Goal: Communication & Community: Answer question/provide support

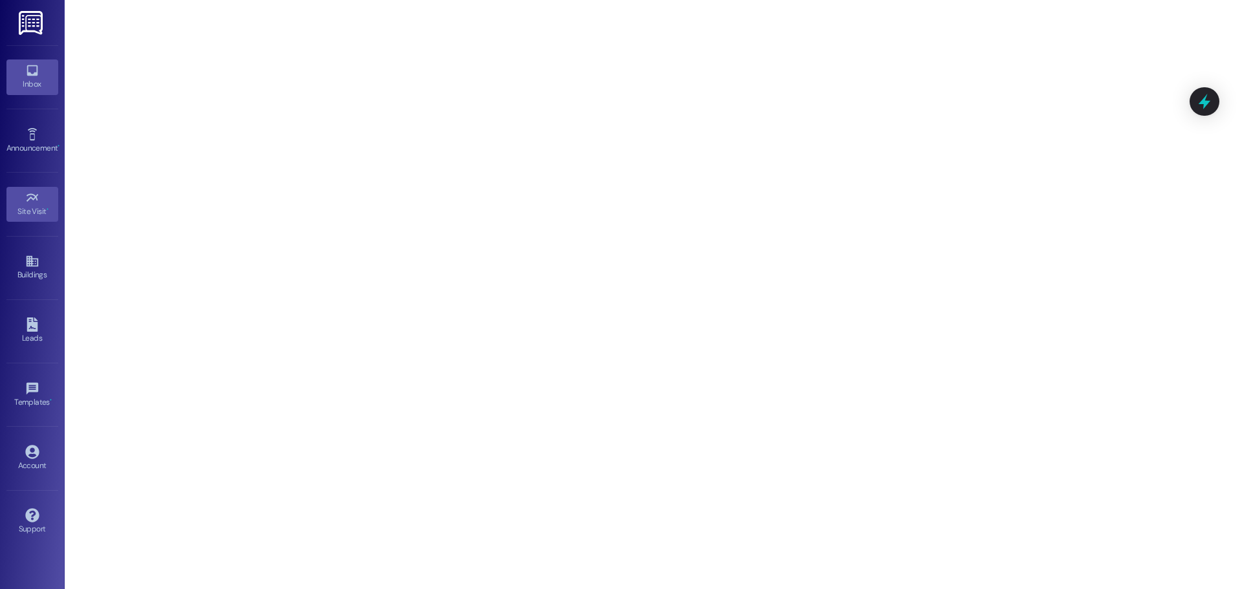
click at [39, 66] on icon at bounding box center [32, 70] width 14 height 14
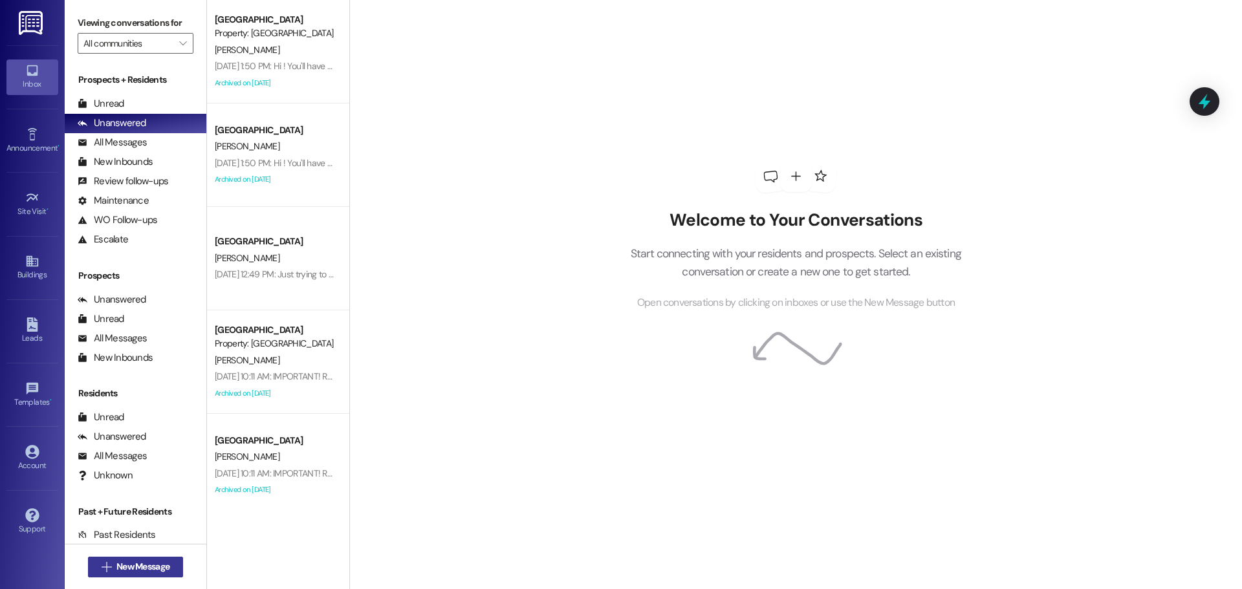
click at [120, 564] on span "New Message" at bounding box center [142, 567] width 53 height 14
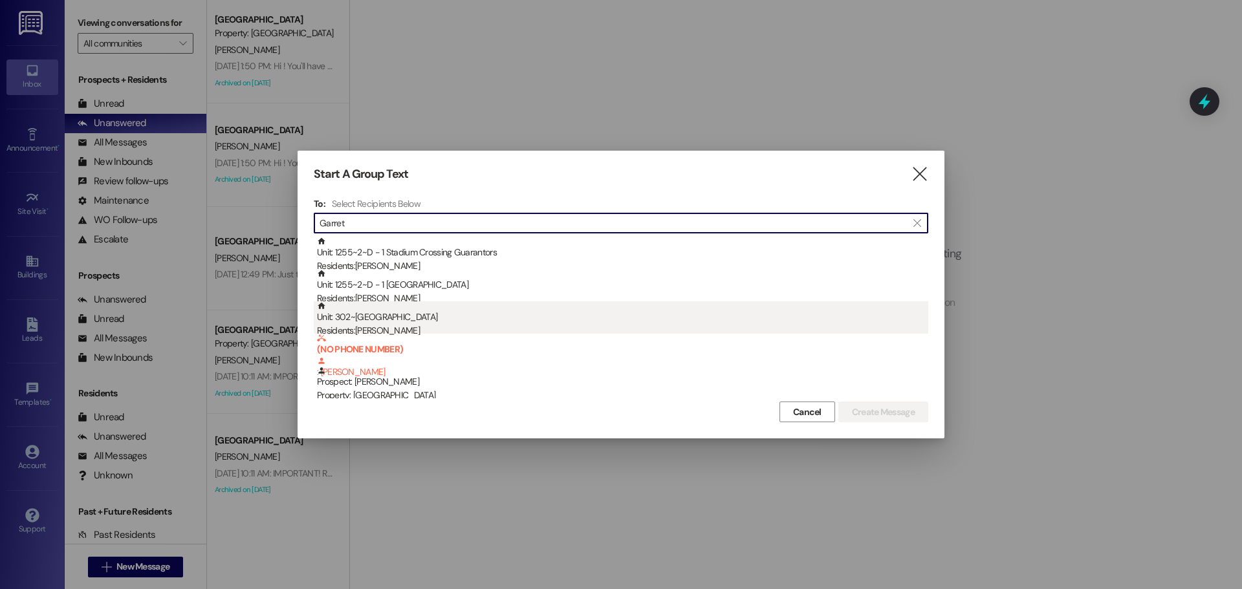
type input "Garret"
click at [384, 309] on div "Unit: 302~C - 1 Stadium Crossing Residents: [PERSON_NAME]" at bounding box center [622, 319] width 611 height 37
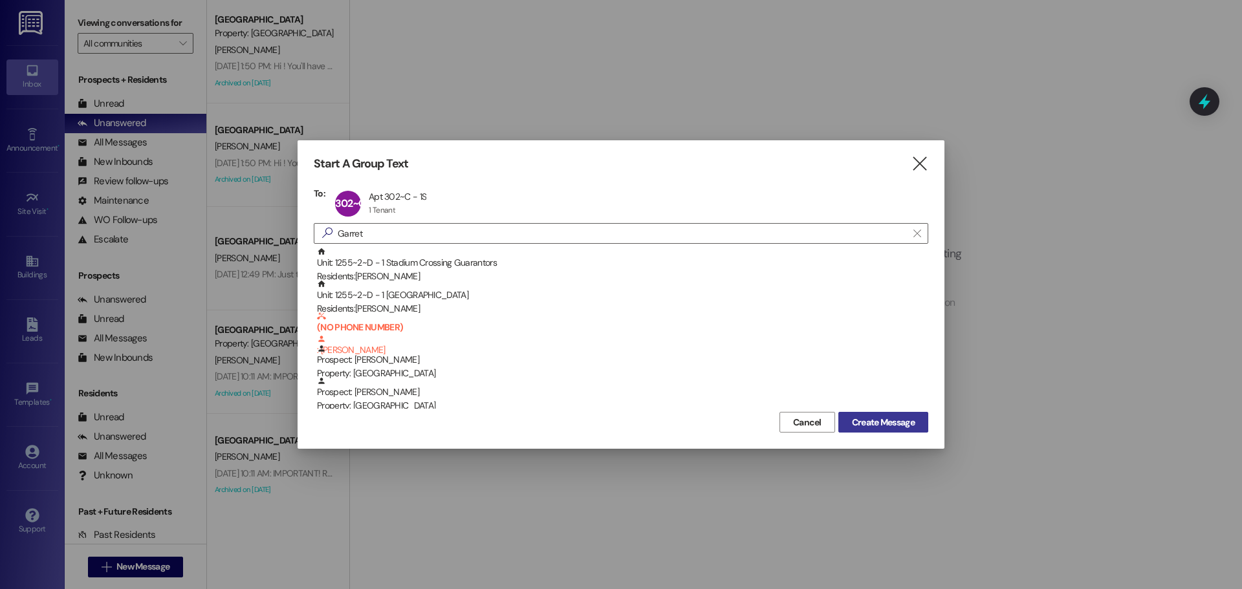
click at [899, 427] on span "Create Message" at bounding box center [883, 423] width 63 height 14
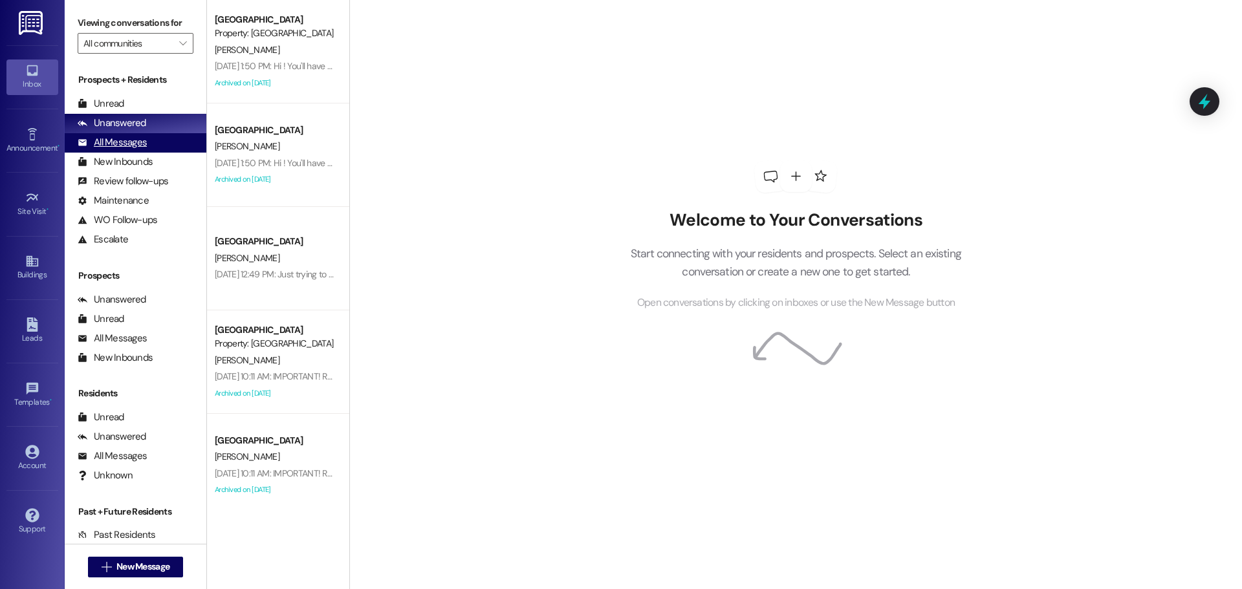
click at [135, 144] on div "All Messages" at bounding box center [112, 143] width 69 height 14
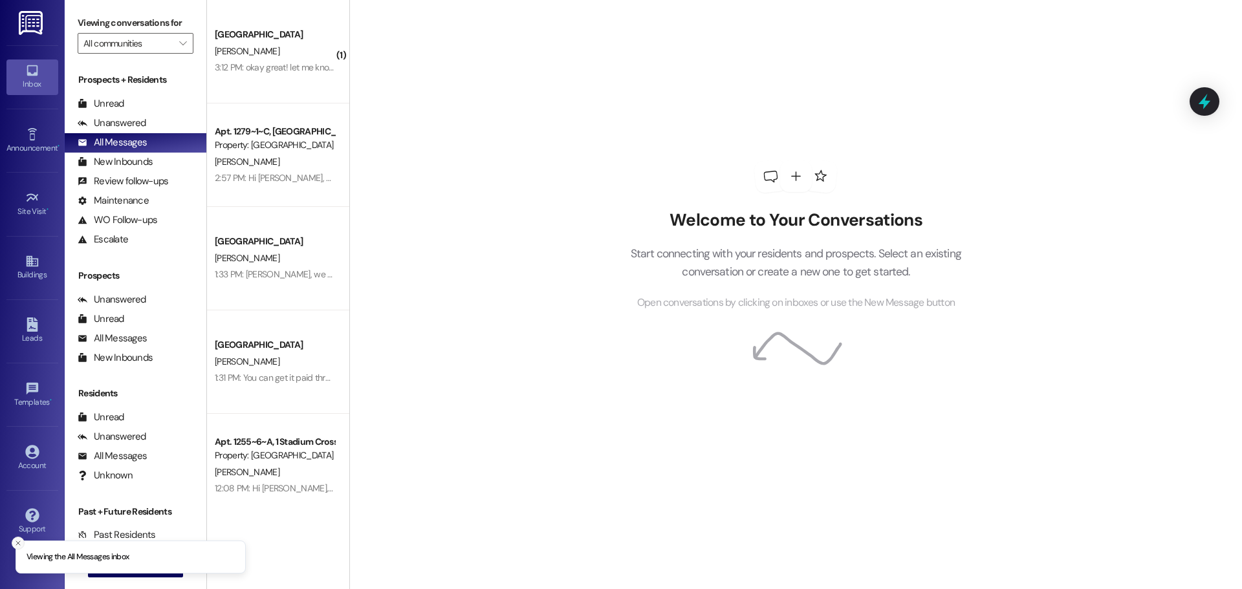
click at [16, 547] on icon "Close toast" at bounding box center [18, 544] width 8 height 8
click at [121, 562] on span "New Message" at bounding box center [142, 567] width 53 height 14
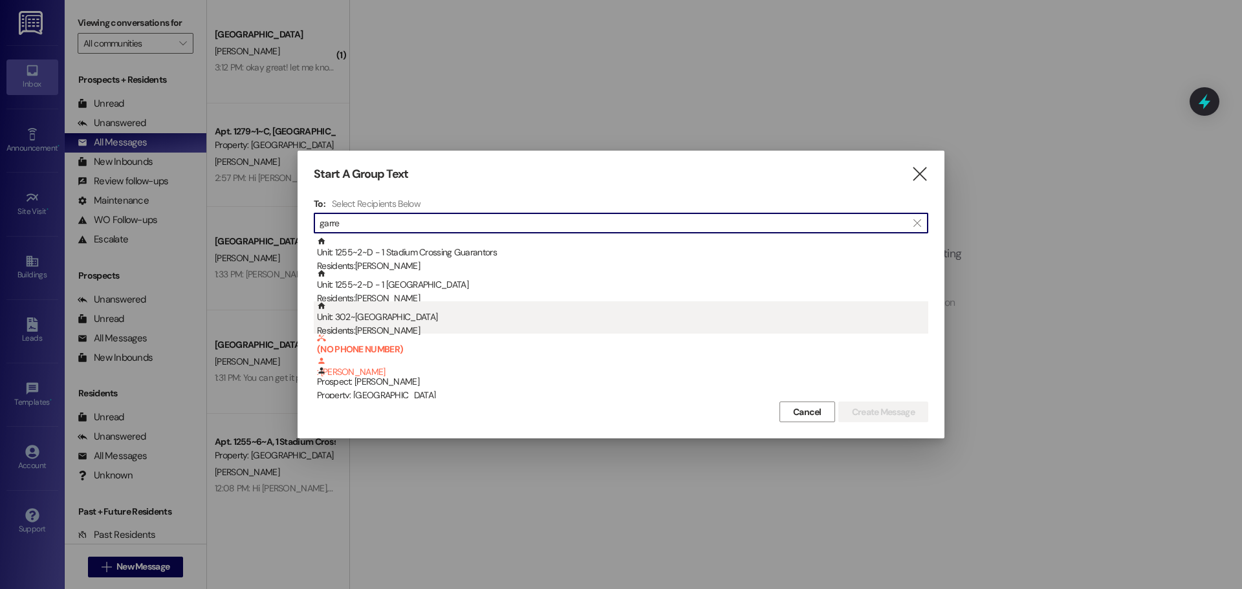
type input "garre"
click at [430, 325] on div "Residents: [PERSON_NAME]" at bounding box center [622, 331] width 611 height 14
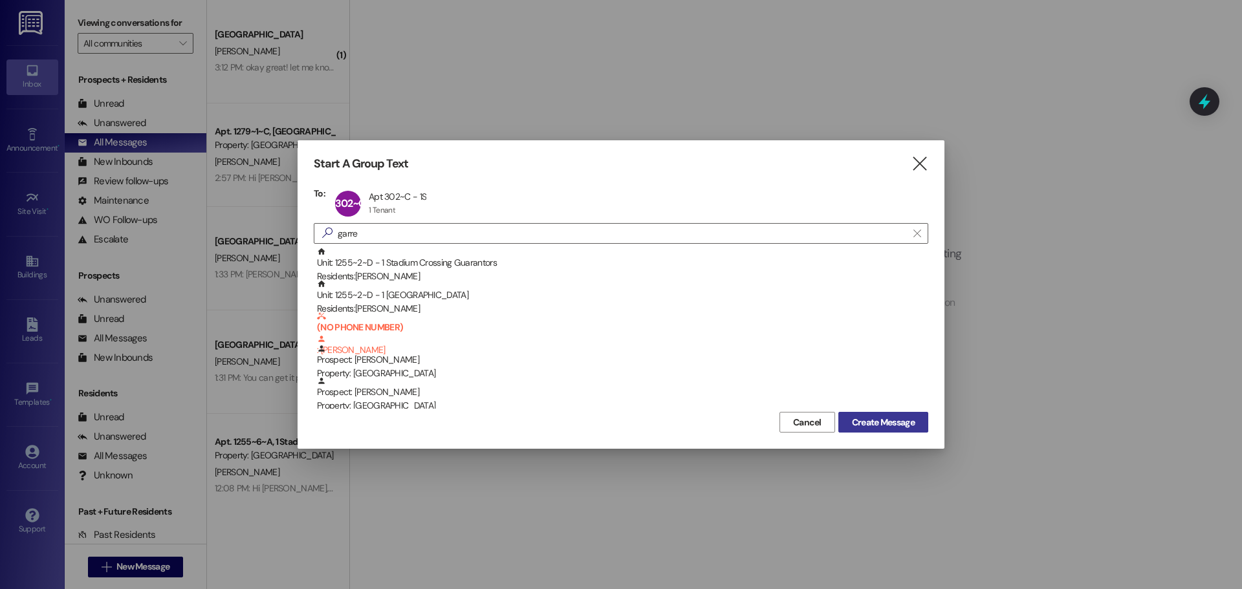
click at [870, 426] on span "Create Message" at bounding box center [883, 423] width 63 height 14
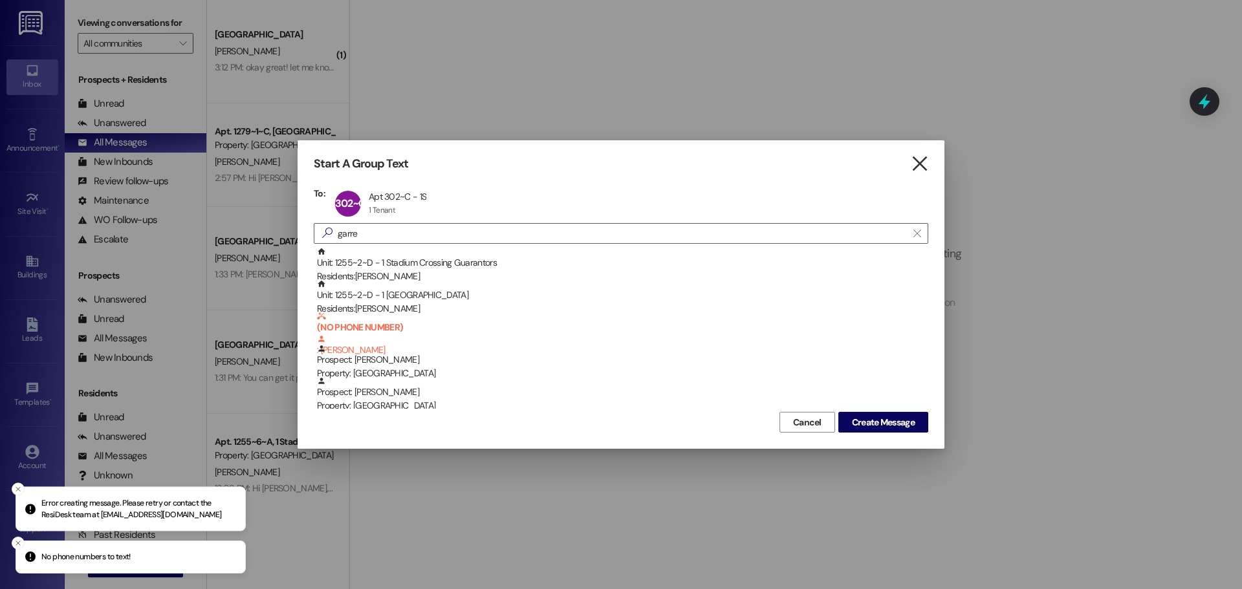
click at [915, 166] on icon "" at bounding box center [919, 164] width 17 height 14
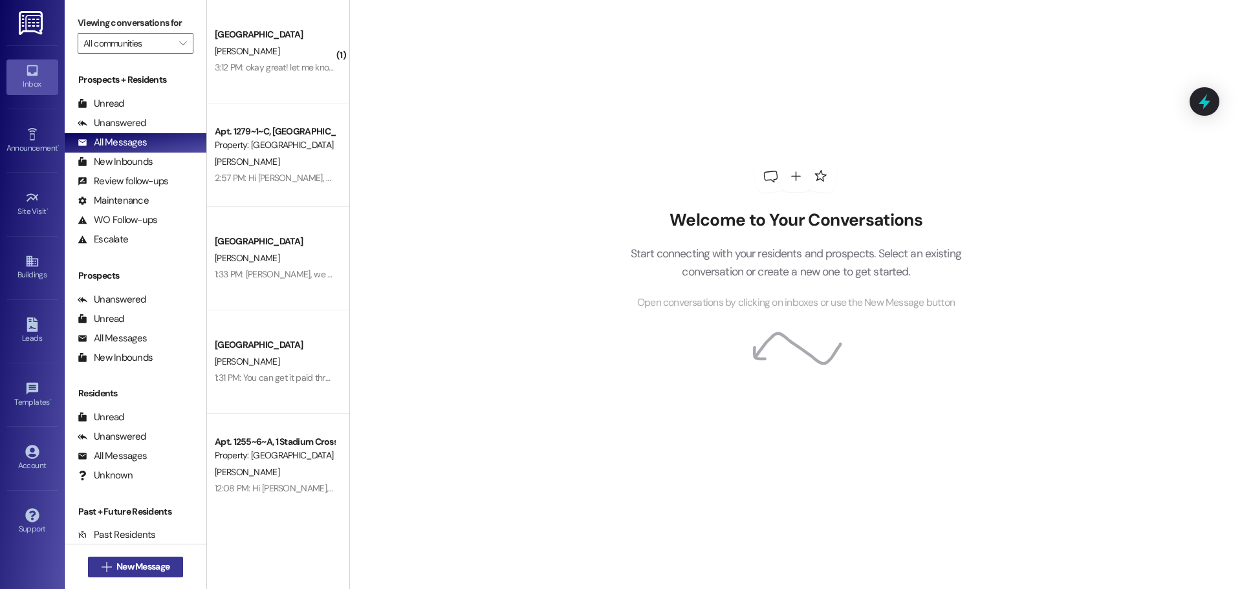
click at [146, 575] on button " New Message" at bounding box center [136, 567] width 96 height 21
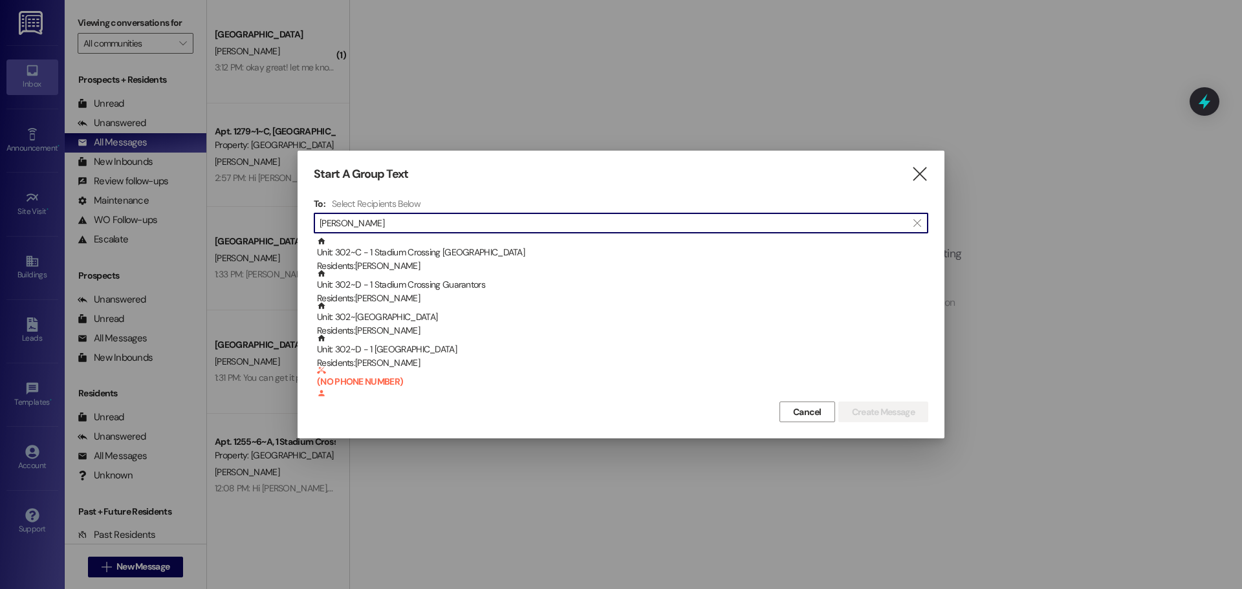
click at [424, 221] on input "[PERSON_NAME]" at bounding box center [613, 223] width 587 height 18
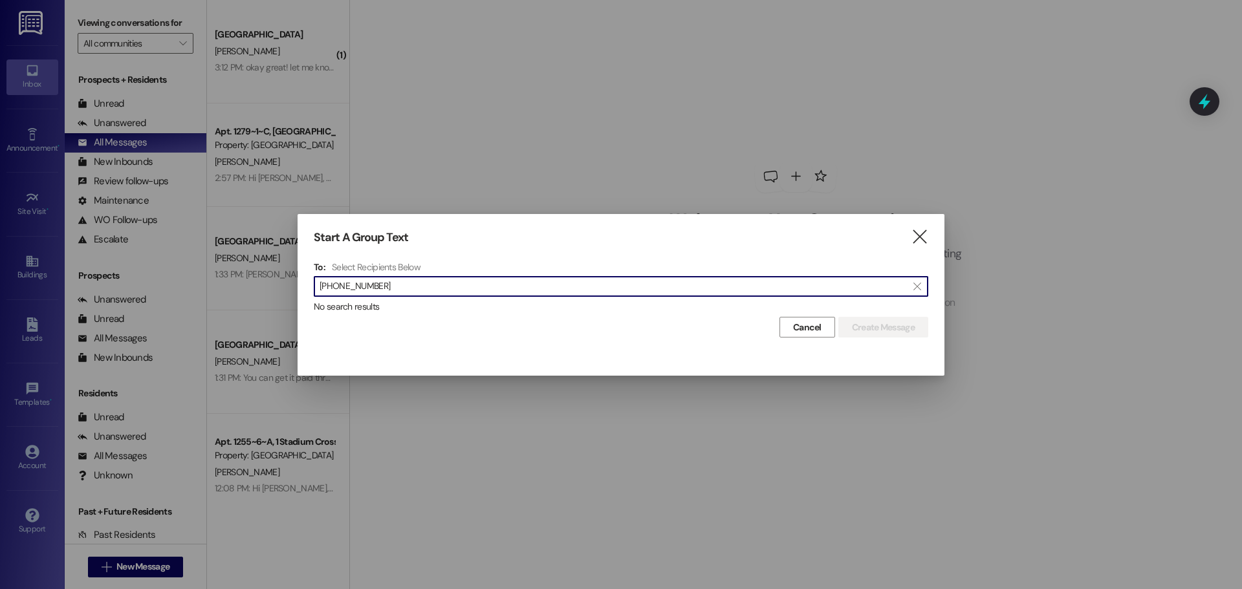
click at [362, 290] on input "[PHONE_NUMBER]" at bounding box center [613, 287] width 587 height 18
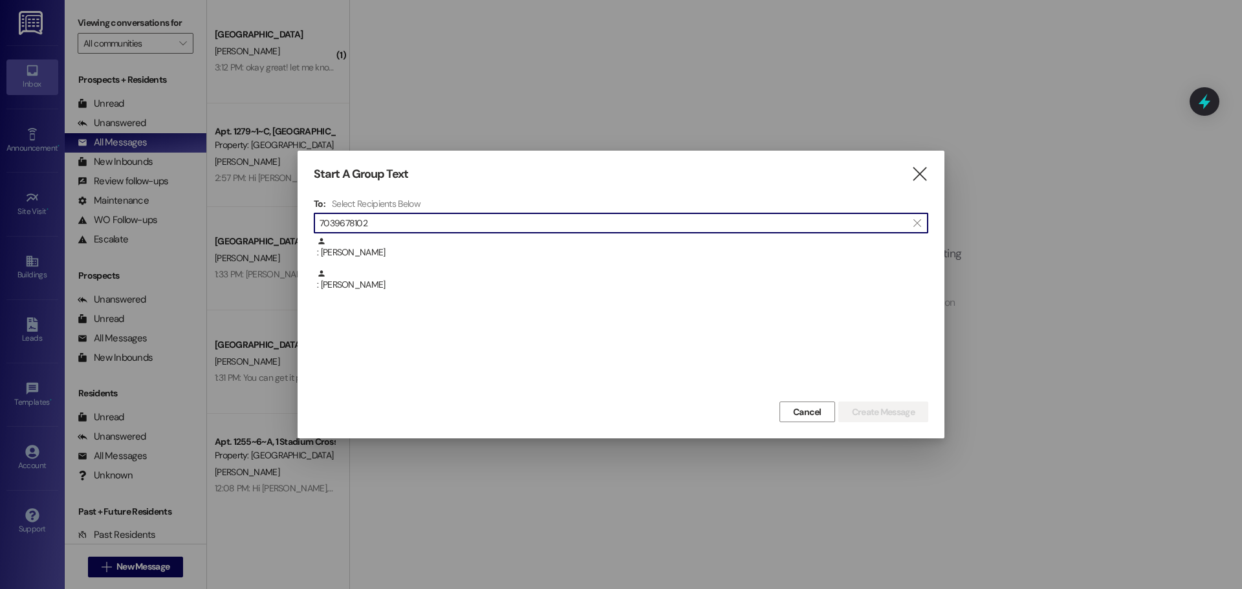
type input "7039678102"
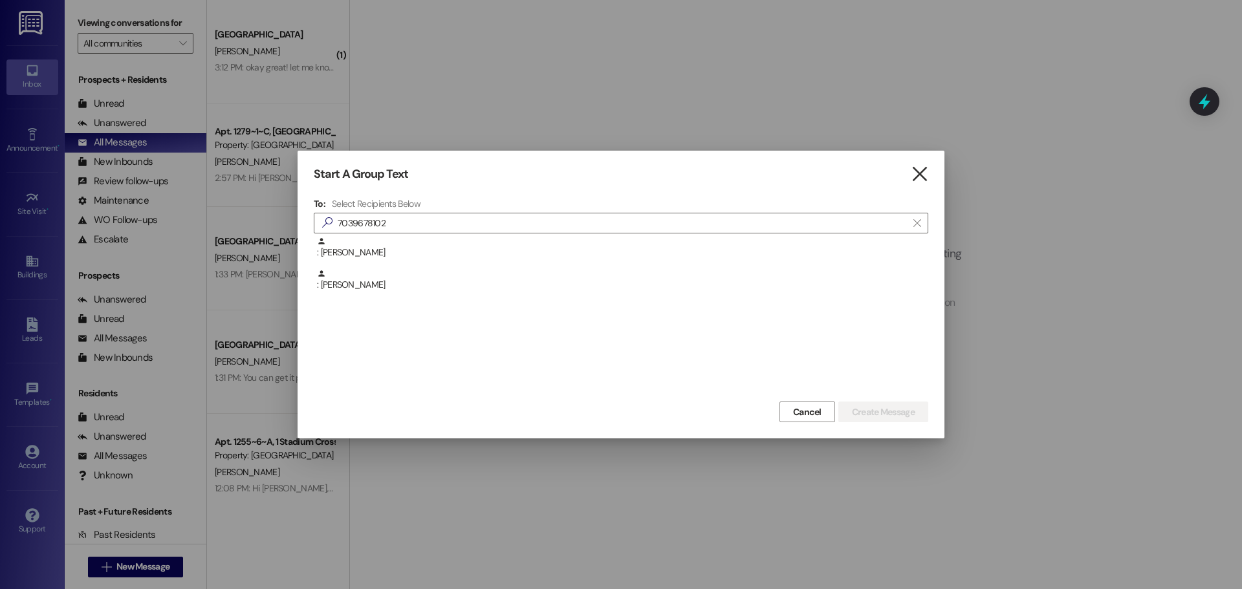
click at [928, 179] on icon "" at bounding box center [919, 175] width 17 height 14
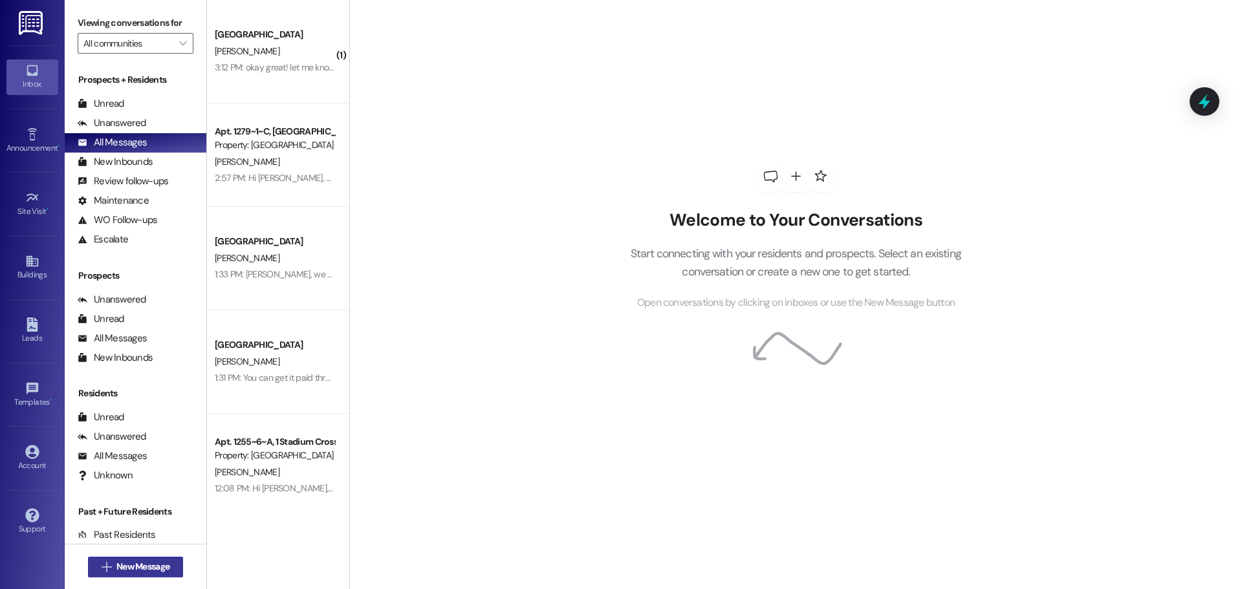
click at [147, 562] on span "New Message" at bounding box center [142, 567] width 53 height 14
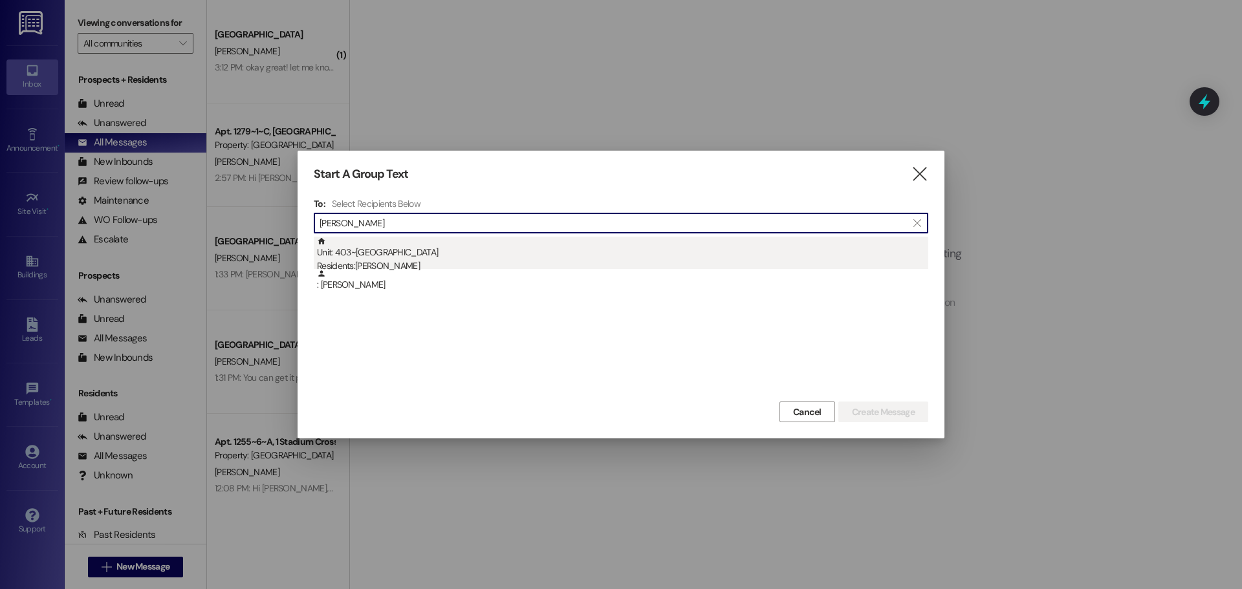
type input "[PERSON_NAME]"
click at [378, 265] on div "Residents: [PERSON_NAME]" at bounding box center [622, 266] width 611 height 14
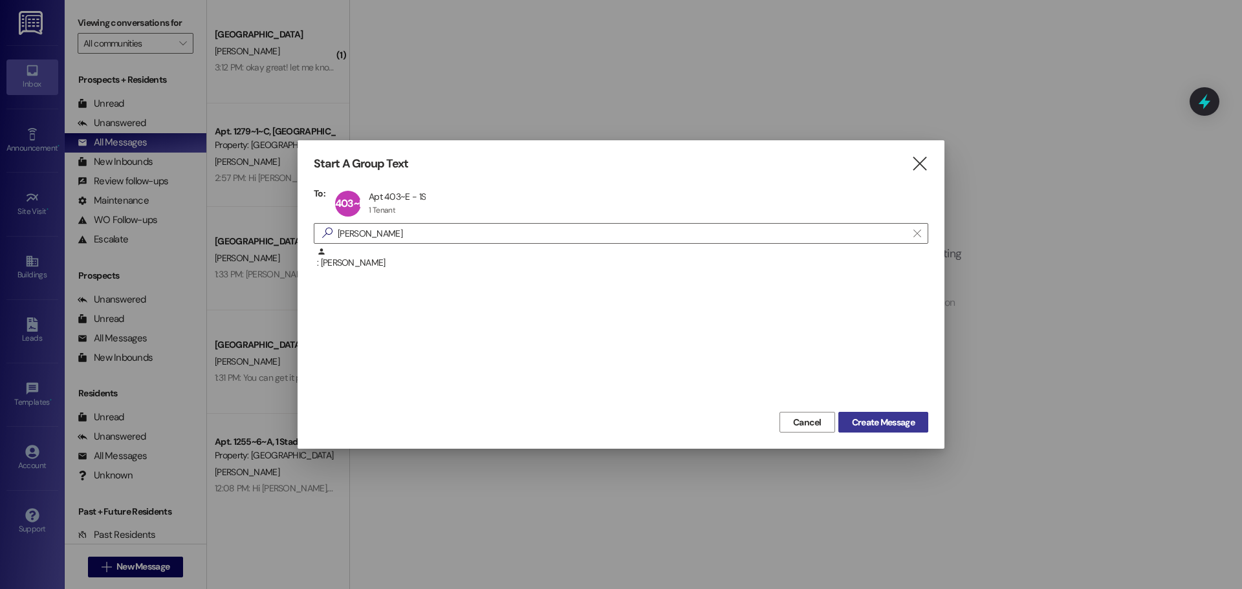
click at [892, 431] on button "Create Message" at bounding box center [883, 422] width 90 height 21
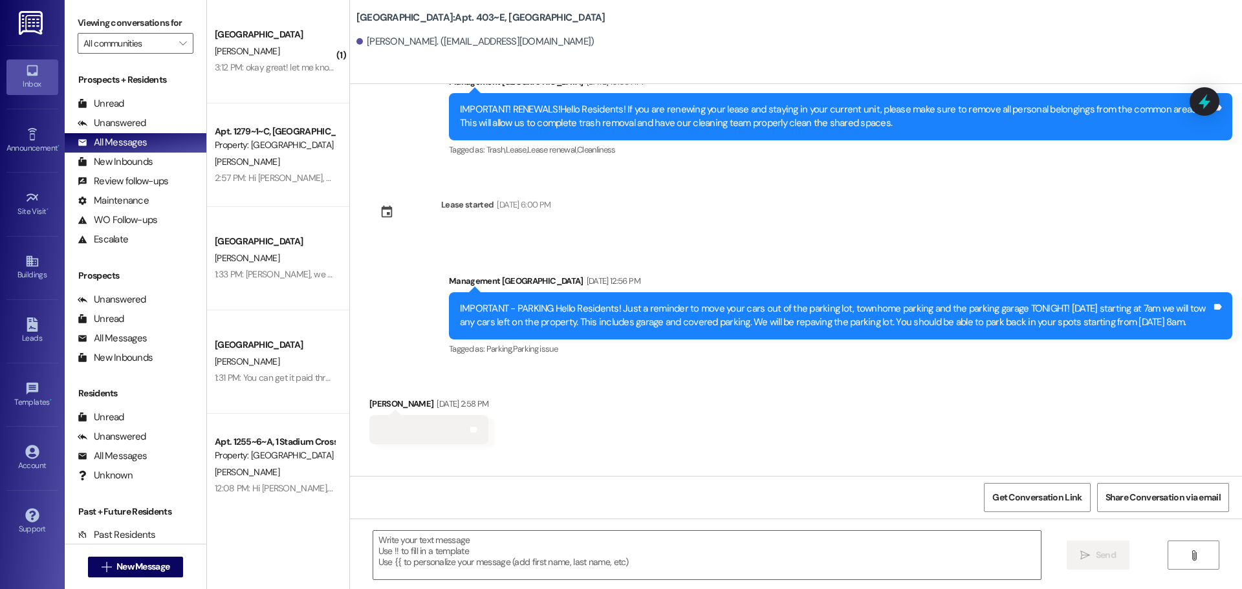
scroll to position [5549, 0]
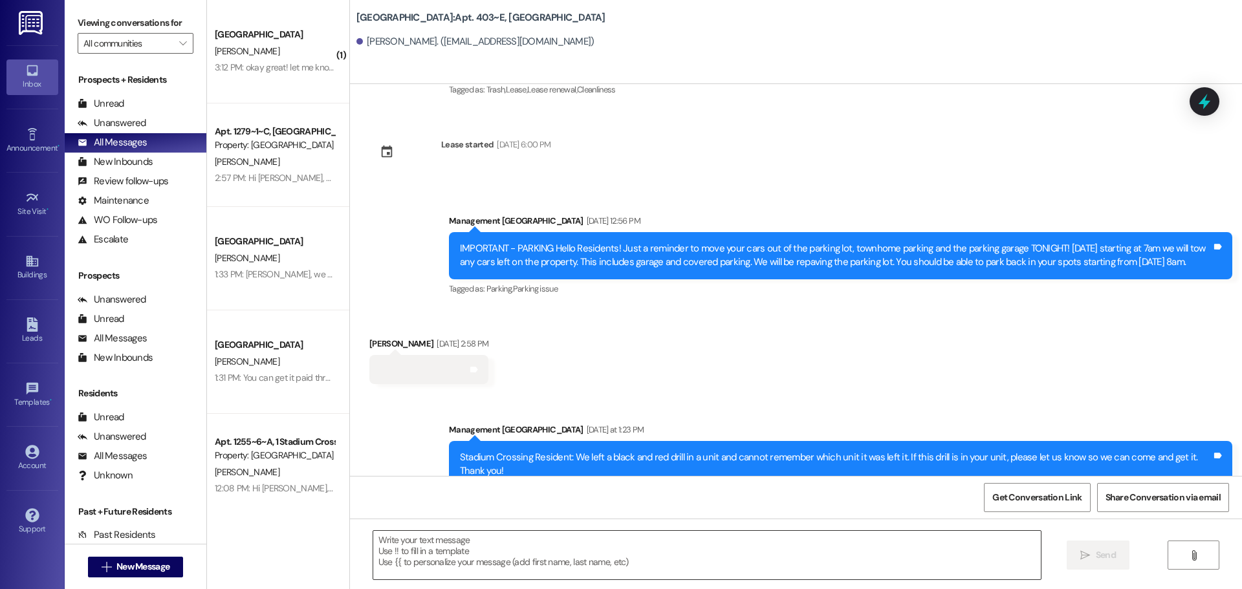
click at [444, 536] on textarea at bounding box center [707, 555] width 668 height 49
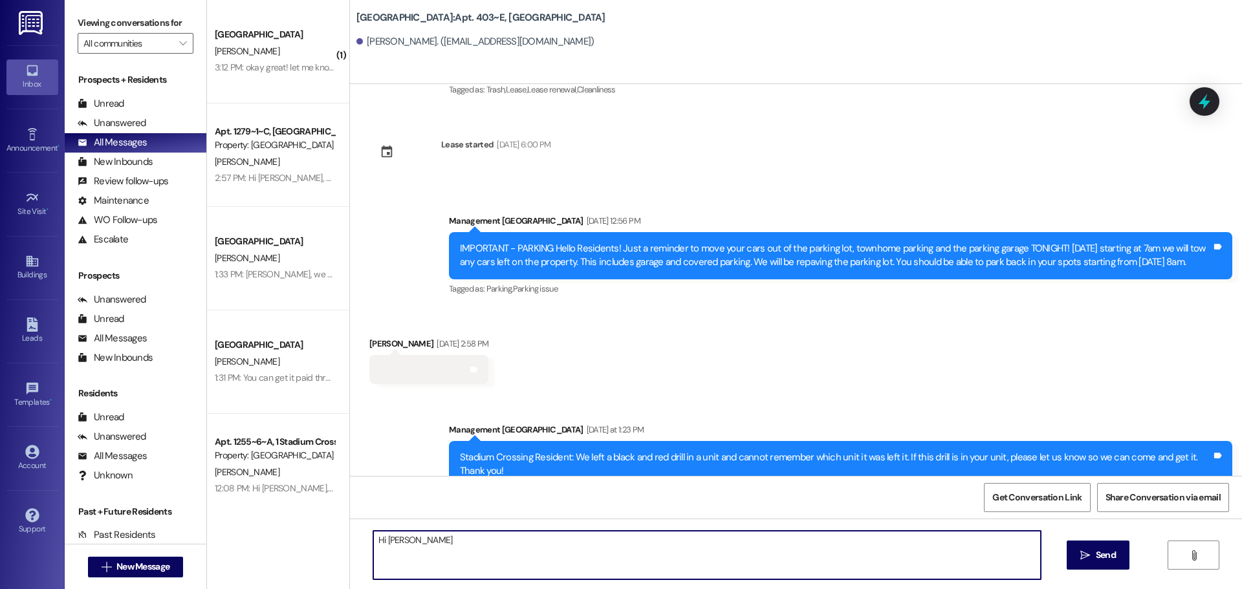
type textarea "Hi [PERSON_NAME],"
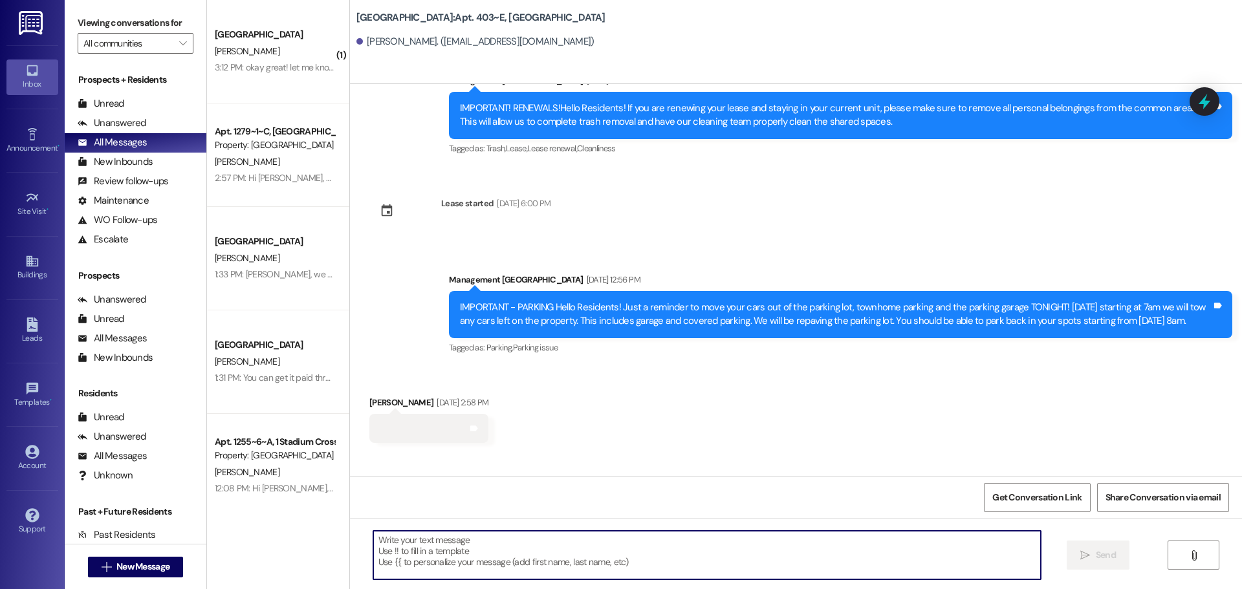
scroll to position [5730, 0]
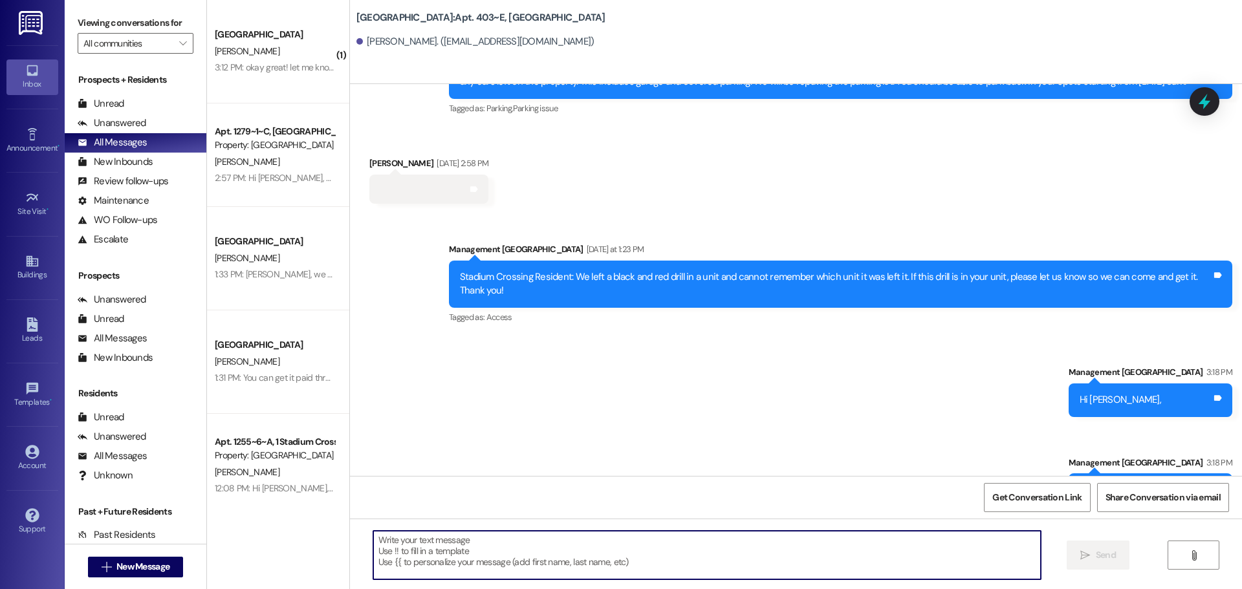
click at [494, 555] on textarea at bounding box center [707, 555] width 668 height 49
type textarea "We have your parking pass in the office to pick up whenever you have a minute."
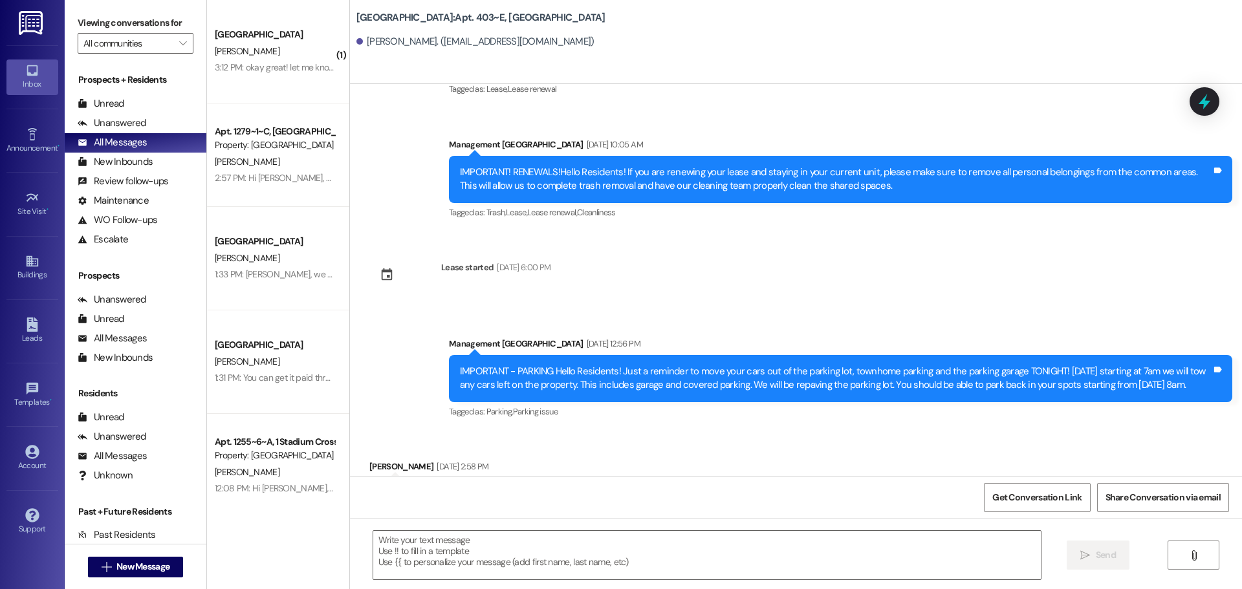
scroll to position [5425, 0]
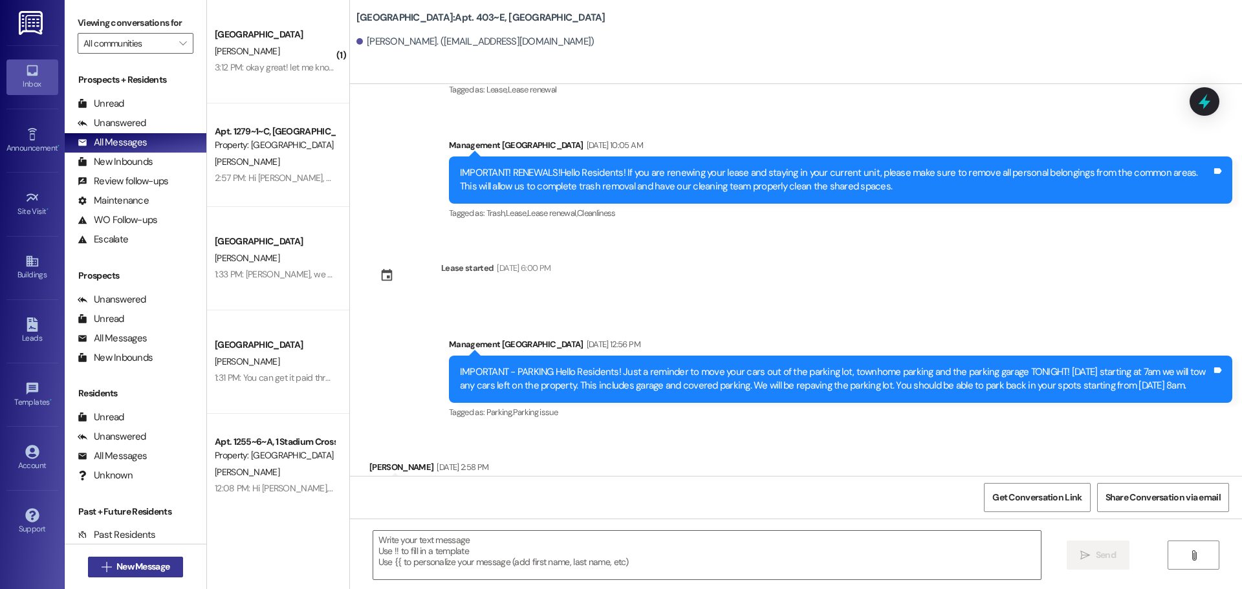
click at [127, 570] on span "New Message" at bounding box center [142, 567] width 53 height 14
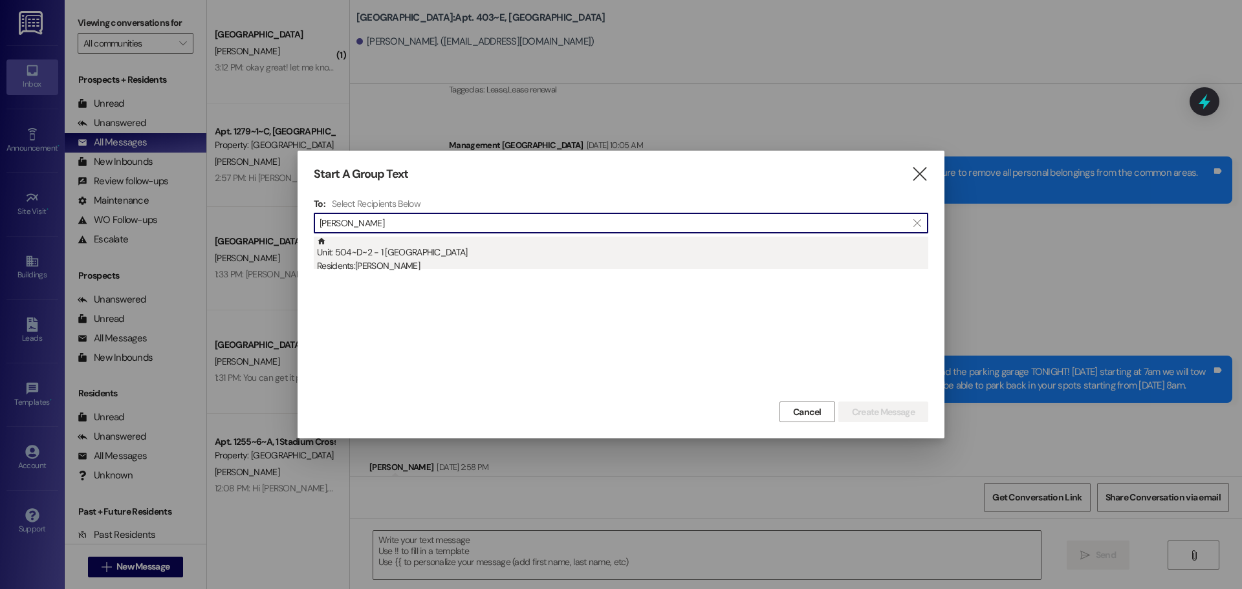
type input "[PERSON_NAME]"
click at [398, 250] on div "Unit: 504~D~2 - 1 Stadium Crossing Residents: [PERSON_NAME]" at bounding box center [622, 255] width 611 height 37
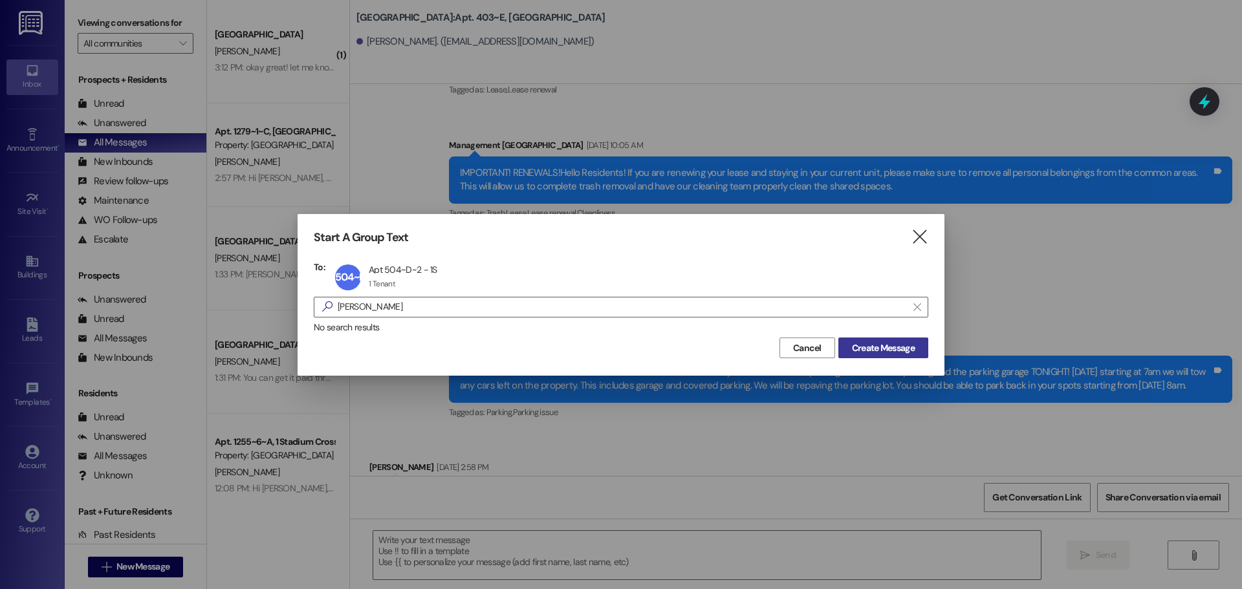
click at [914, 347] on span "Create Message" at bounding box center [883, 349] width 63 height 14
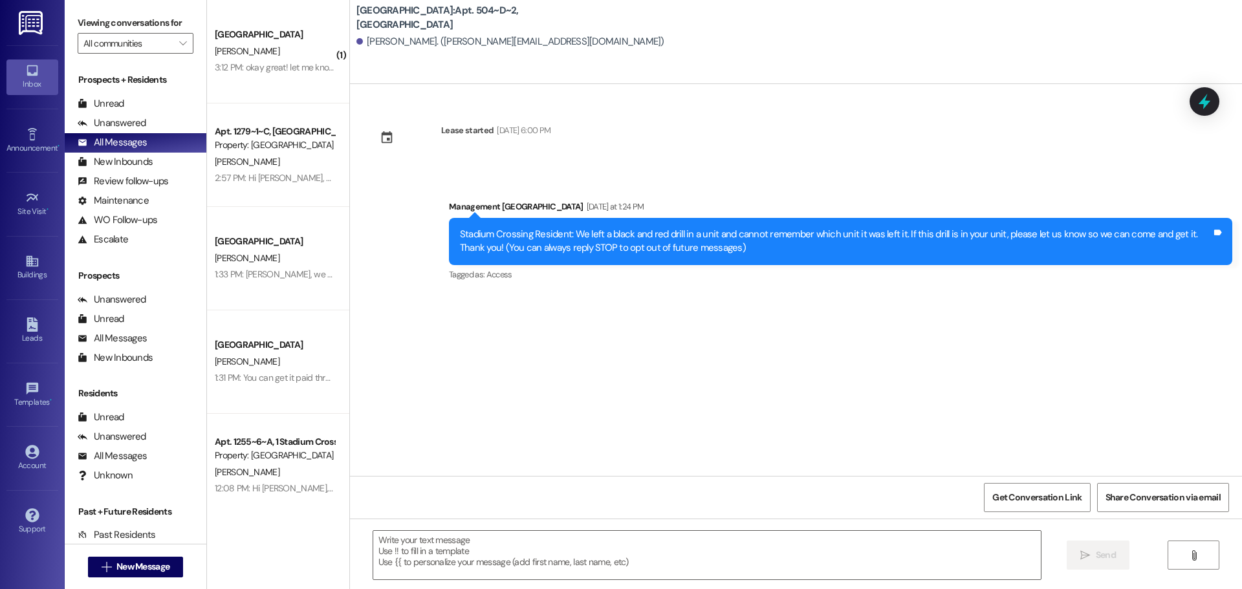
scroll to position [0, 0]
click at [502, 563] on textarea at bounding box center [707, 555] width 668 height 49
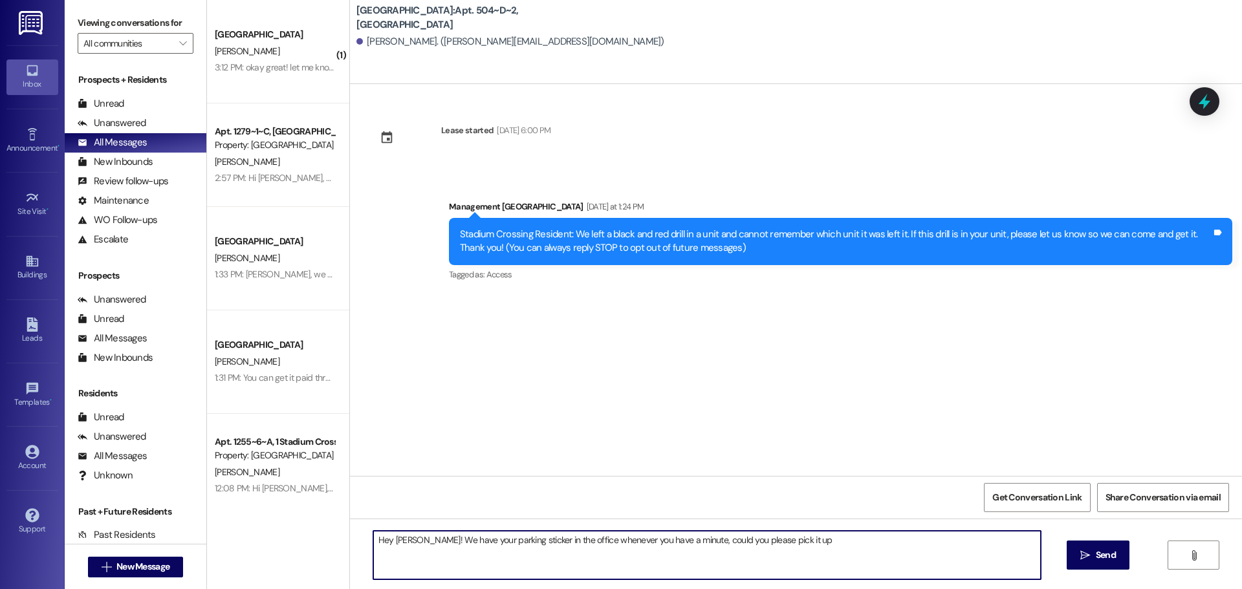
type textarea "Hey [PERSON_NAME]! We have your parking sticker in the office whenever you have…"
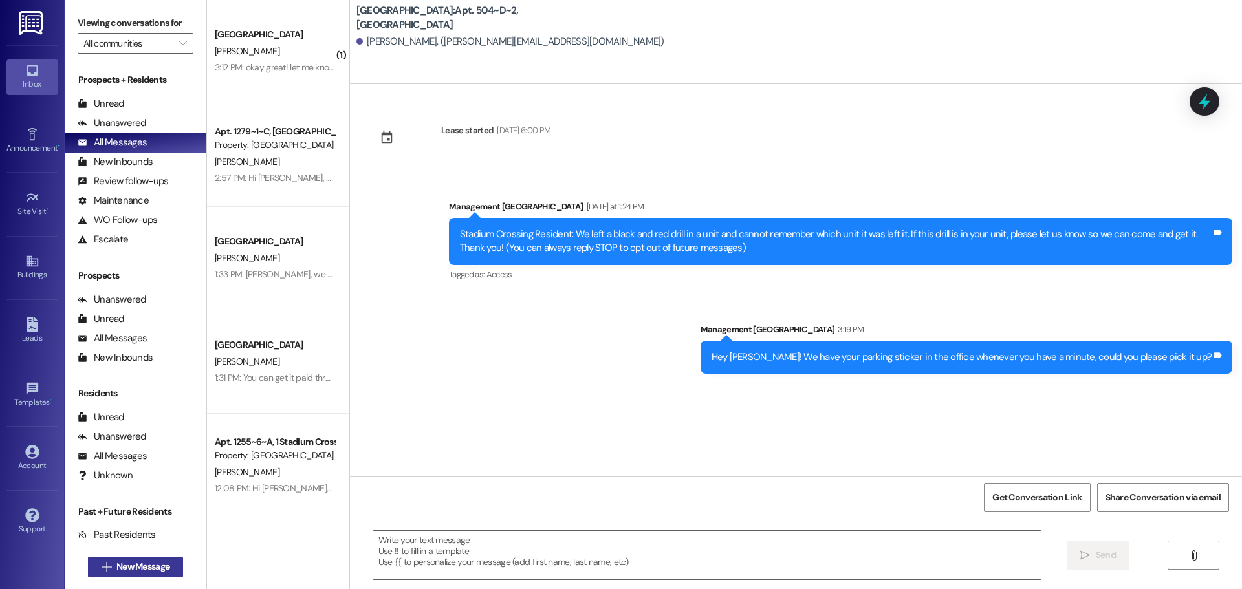
click at [144, 567] on span "New Message" at bounding box center [142, 567] width 53 height 14
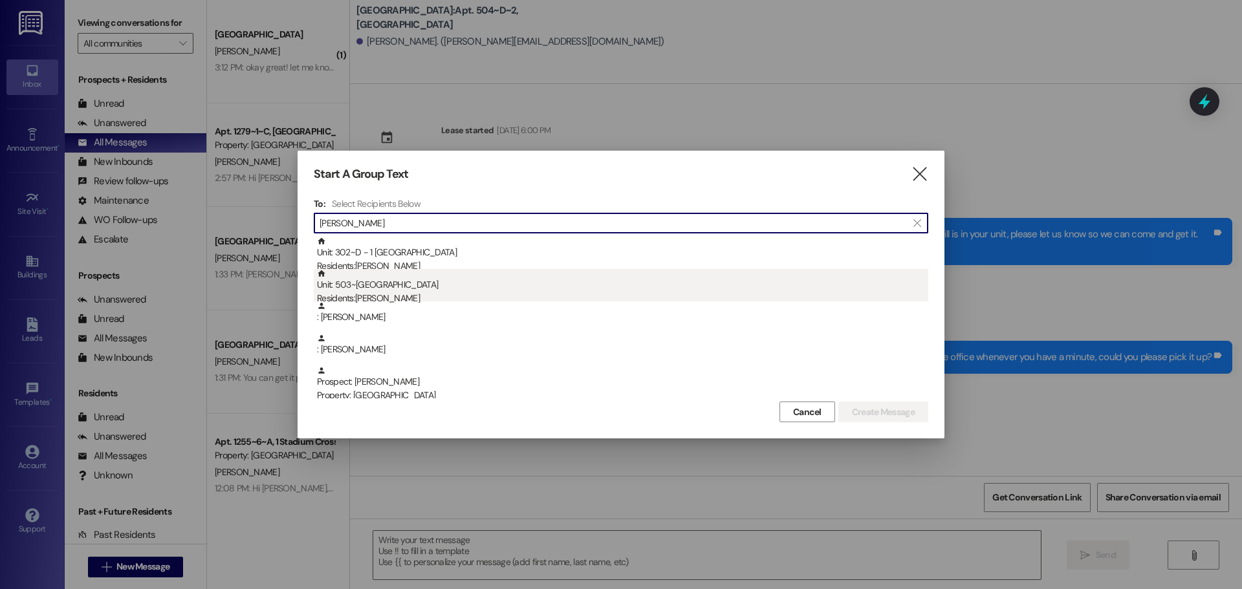
type input "[PERSON_NAME]"
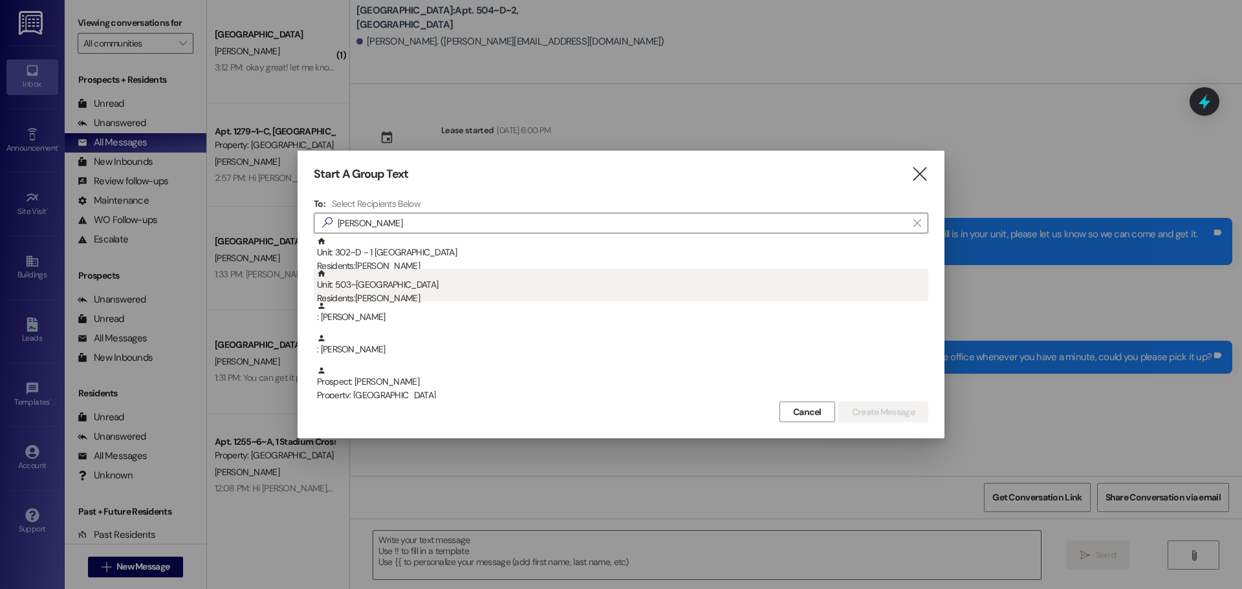
click at [375, 285] on div "Unit: 503~B - 1 Stadium Crossing Residents: [PERSON_NAME]" at bounding box center [622, 287] width 611 height 37
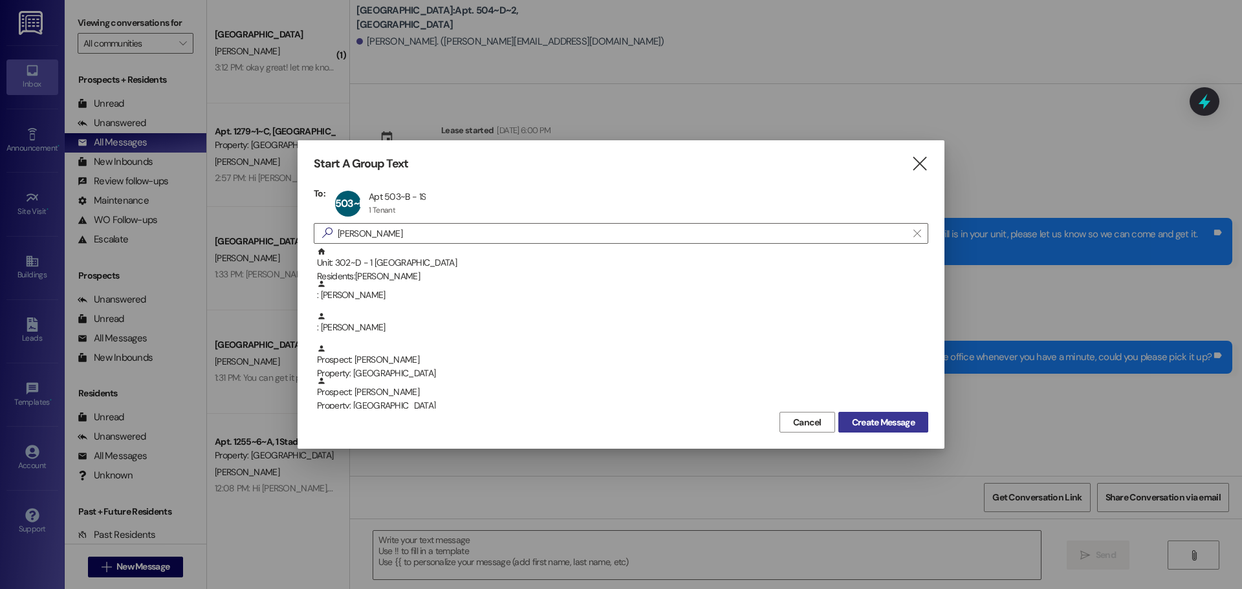
click at [895, 428] on span "Create Message" at bounding box center [883, 423] width 63 height 14
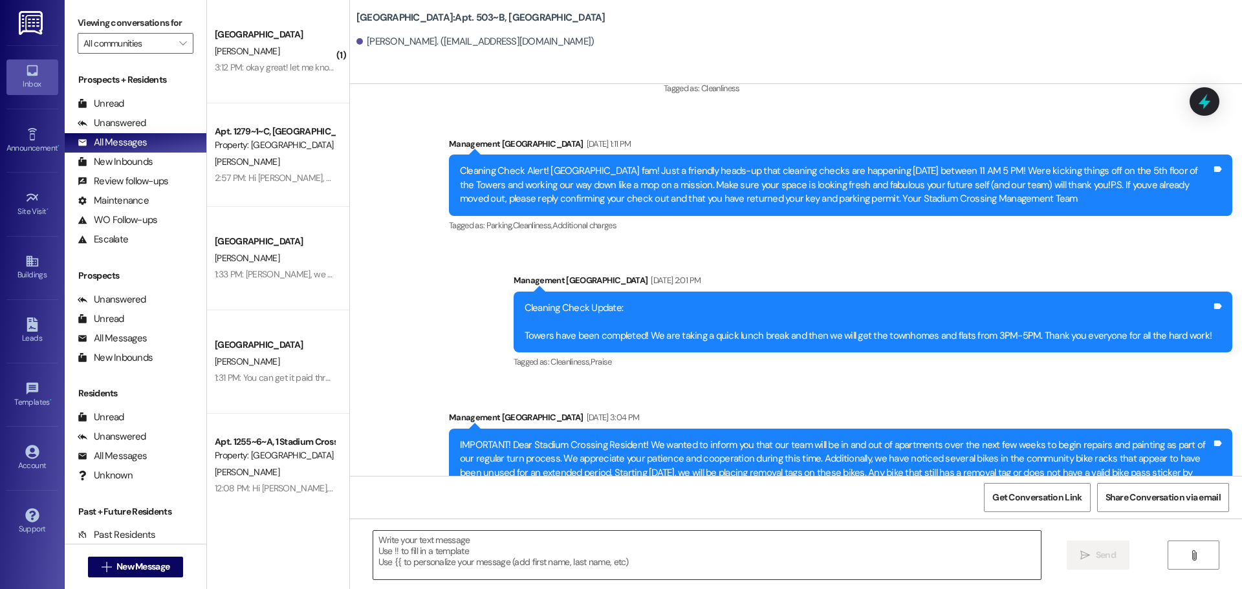
click at [520, 567] on textarea at bounding box center [707, 555] width 668 height 49
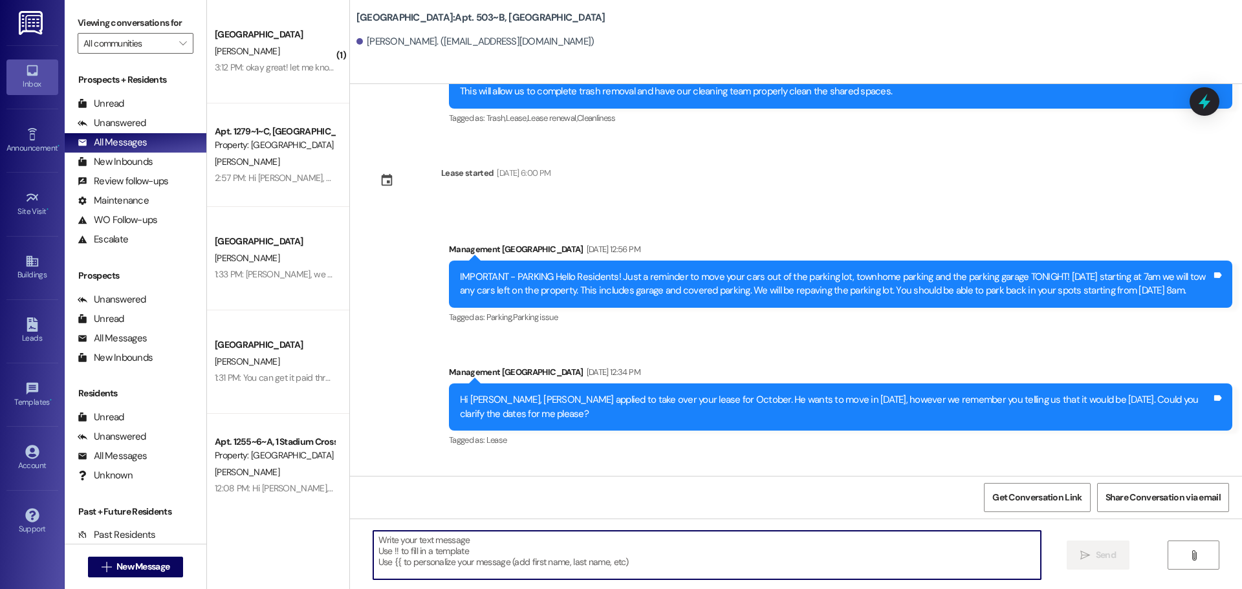
scroll to position [9428, 0]
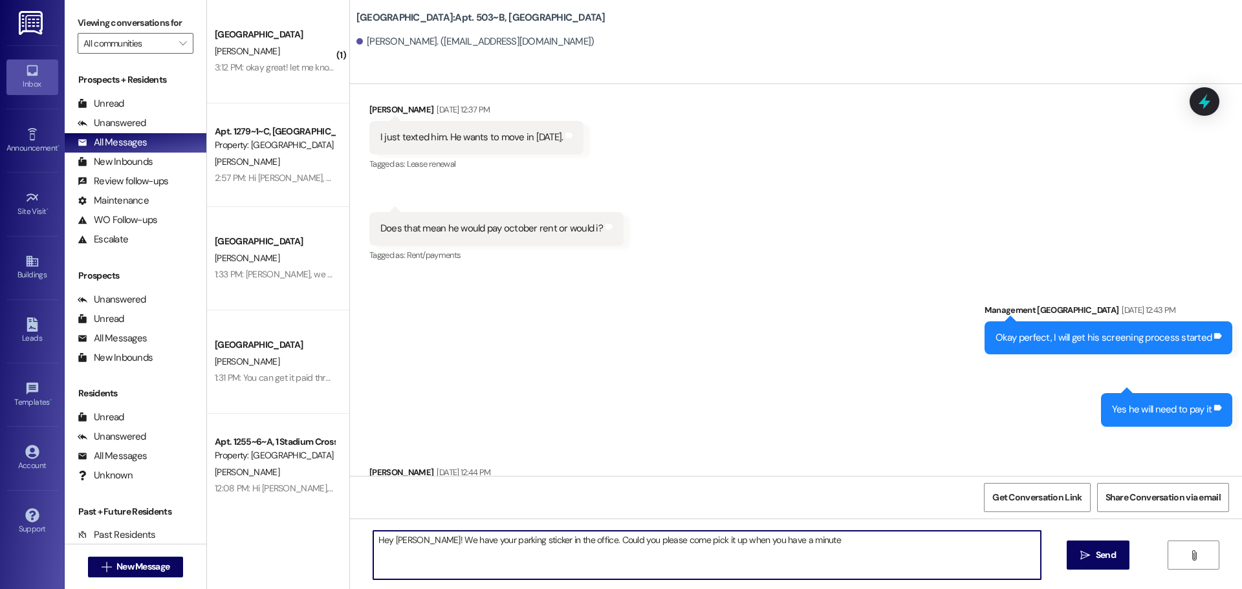
type textarea "Hey [PERSON_NAME]! We have your parking sticker in the office. Could you please…"
drag, startPoint x: 822, startPoint y: 537, endPoint x: 419, endPoint y: 544, distance: 402.5
click at [419, 544] on textarea "Hey [PERSON_NAME]! We have your parking sticker in the office. Could you please…" at bounding box center [707, 555] width 668 height 49
click at [837, 542] on textarea "Hey [PERSON_NAME]! We have your parking sticker in the office. Could you please…" at bounding box center [707, 555] width 668 height 49
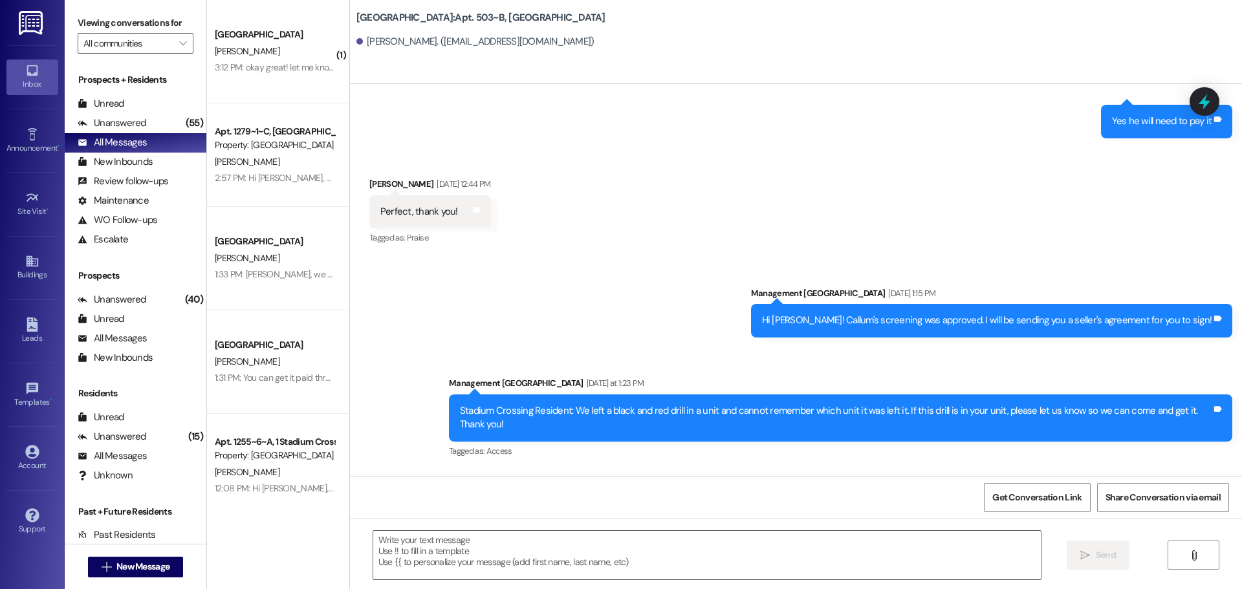
scroll to position [9732, 0]
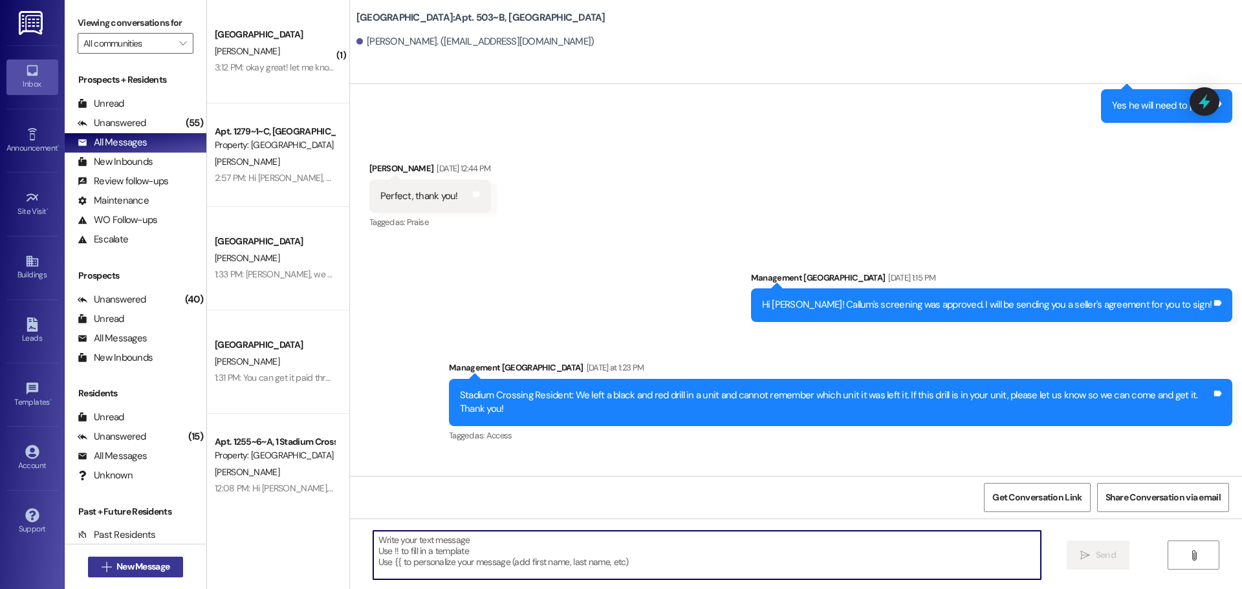
click at [107, 558] on button " New Message" at bounding box center [136, 567] width 96 height 21
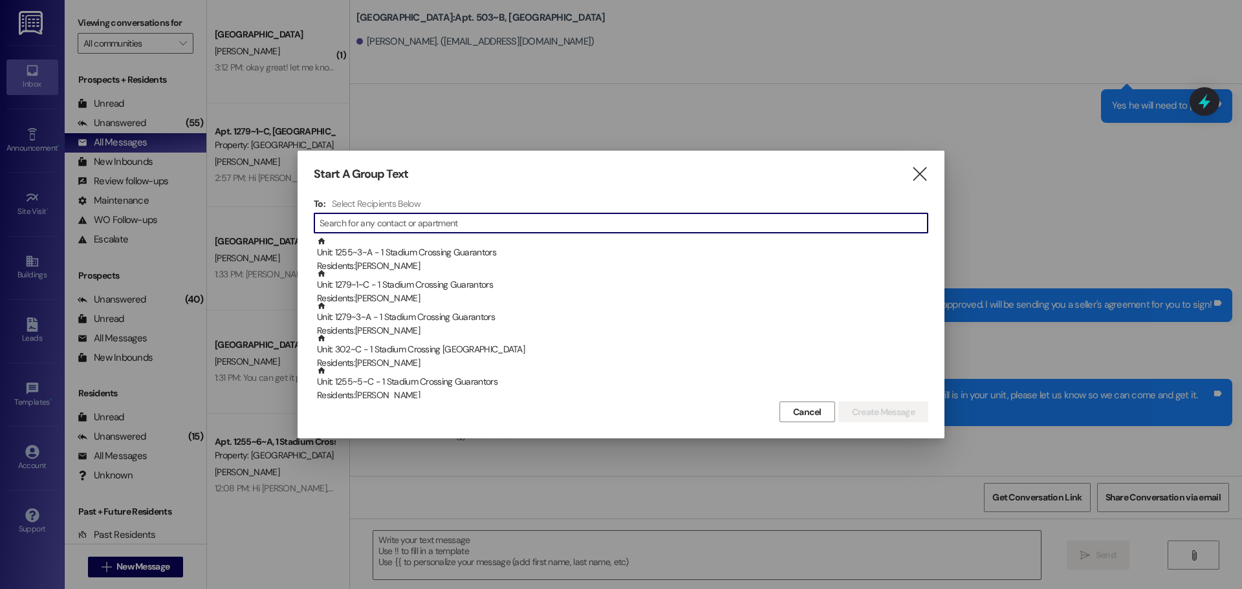
type input "l"
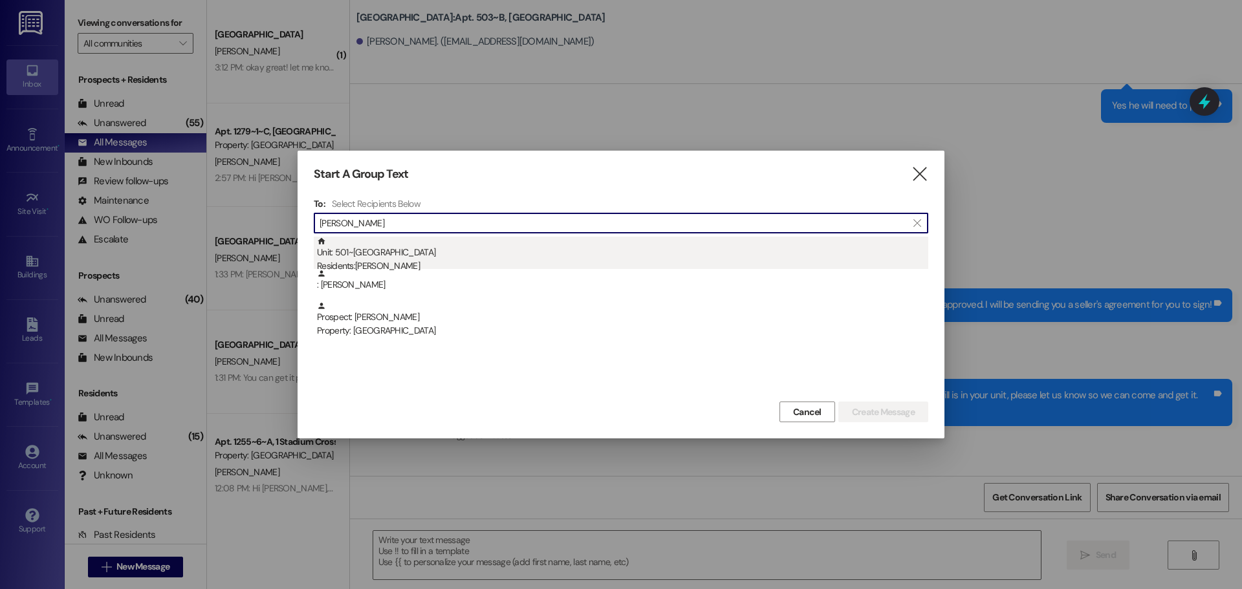
type input "[PERSON_NAME]"
click at [342, 252] on div "Unit: 501~C - 1 Stadium Crossing Residents: [PERSON_NAME]" at bounding box center [622, 255] width 611 height 37
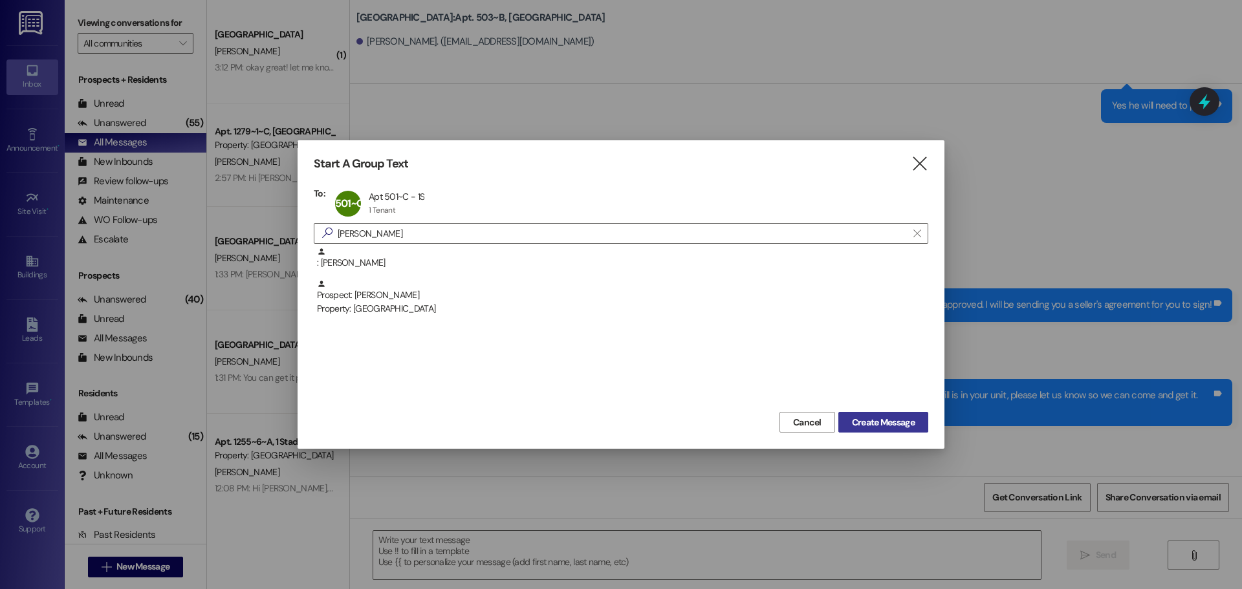
click at [904, 423] on span "Create Message" at bounding box center [883, 423] width 63 height 14
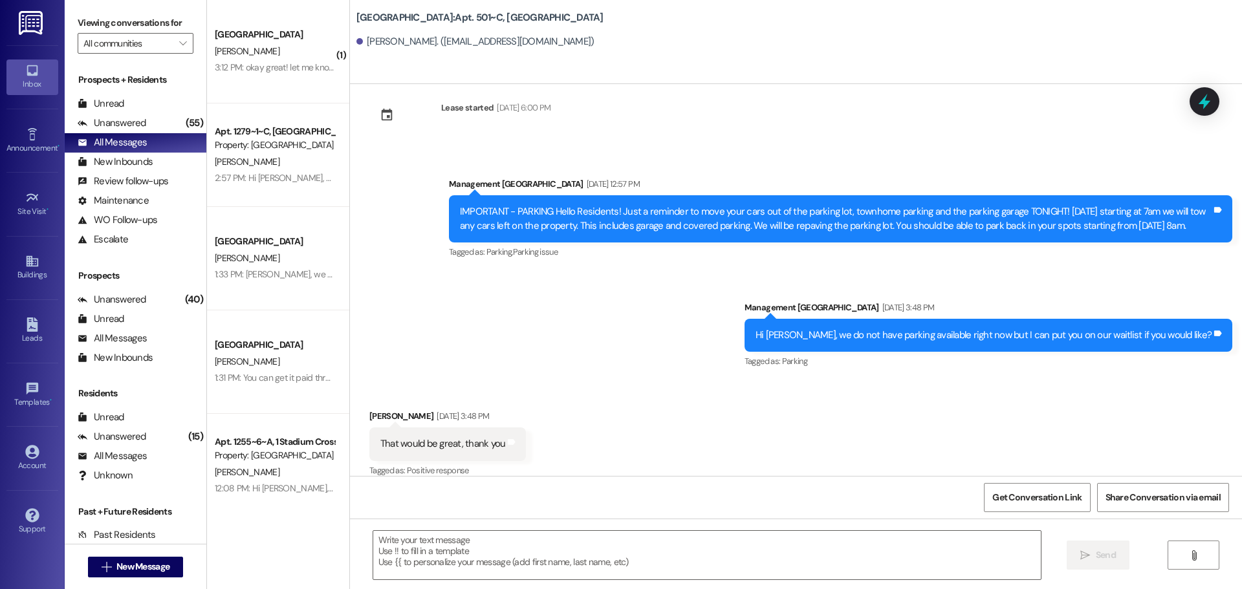
scroll to position [8273, 0]
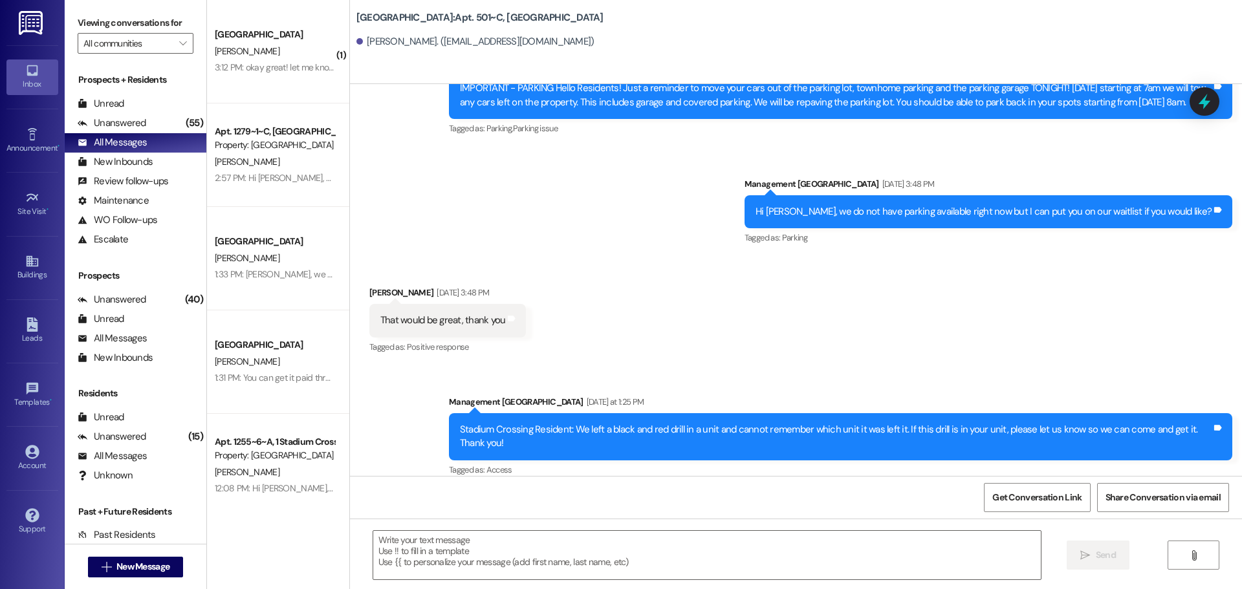
click at [542, 510] on div "Get Conversation Link Share Conversation via email" at bounding box center [796, 497] width 892 height 43
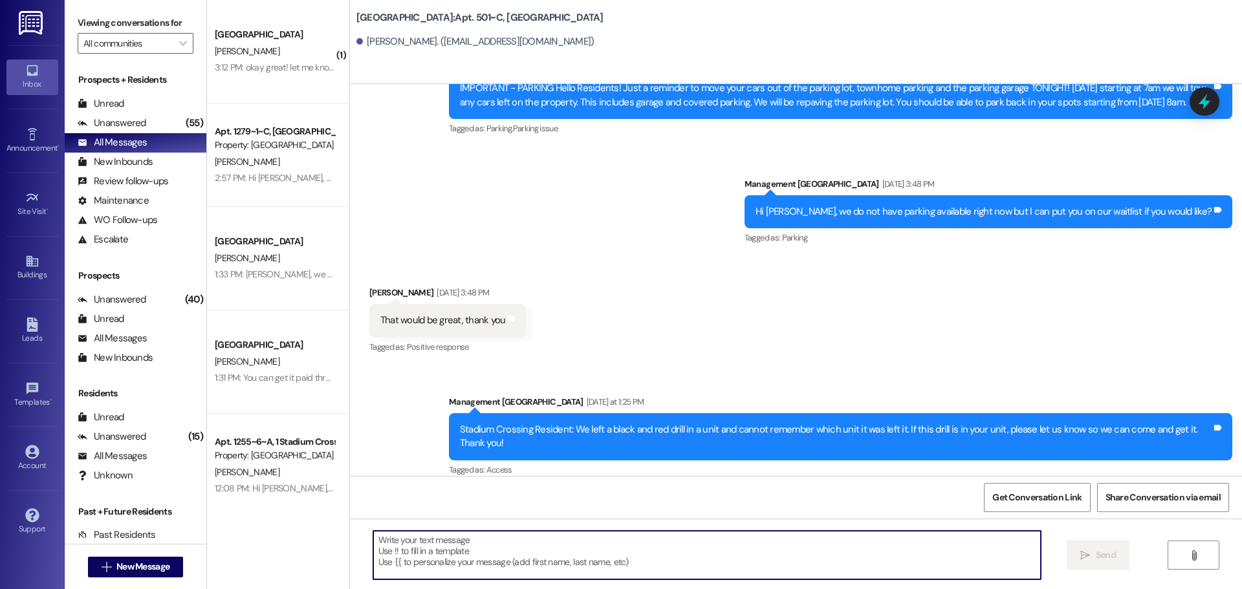
click at [516, 539] on textarea at bounding box center [707, 555] width 668 height 49
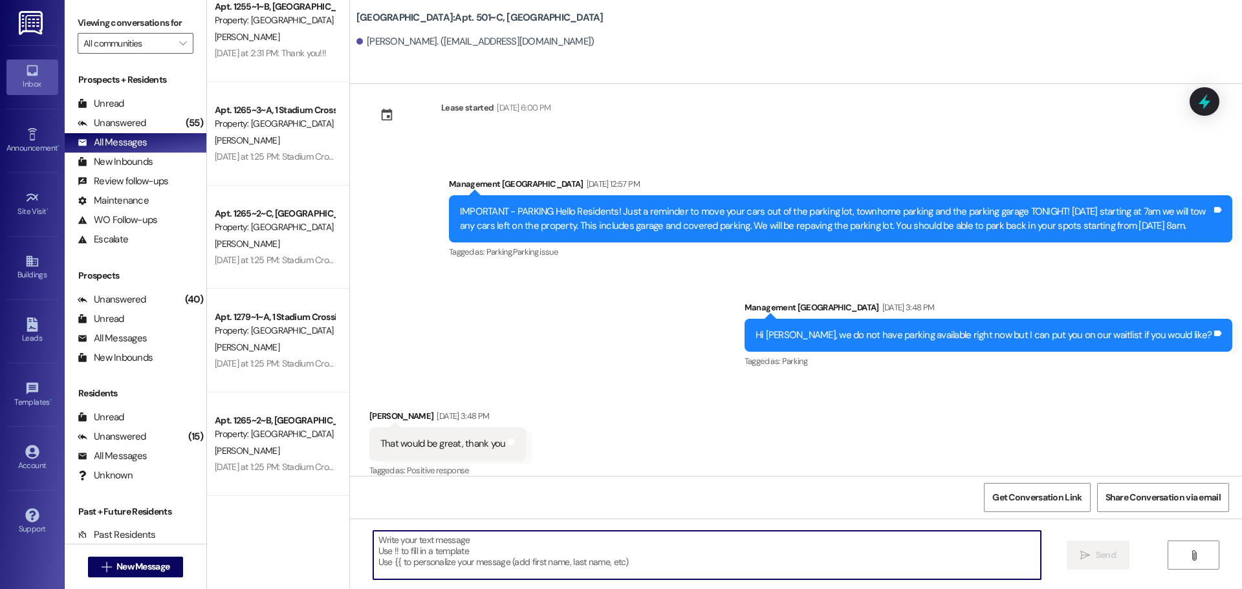
scroll to position [582, 0]
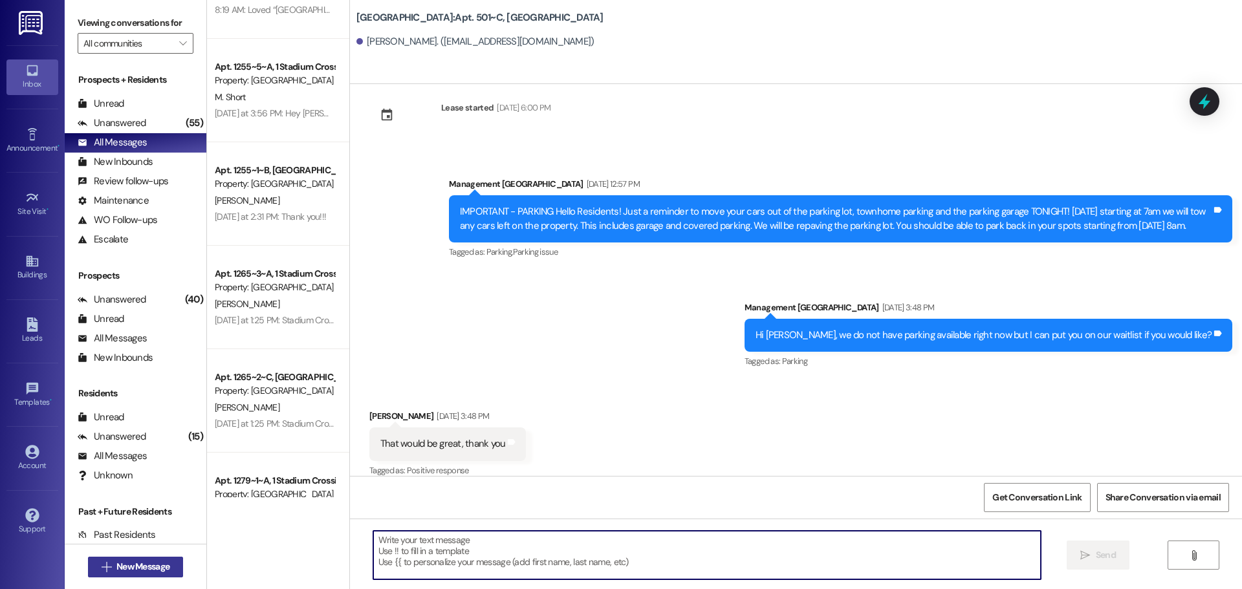
click at [103, 566] on icon "" at bounding box center [107, 567] width 10 height 10
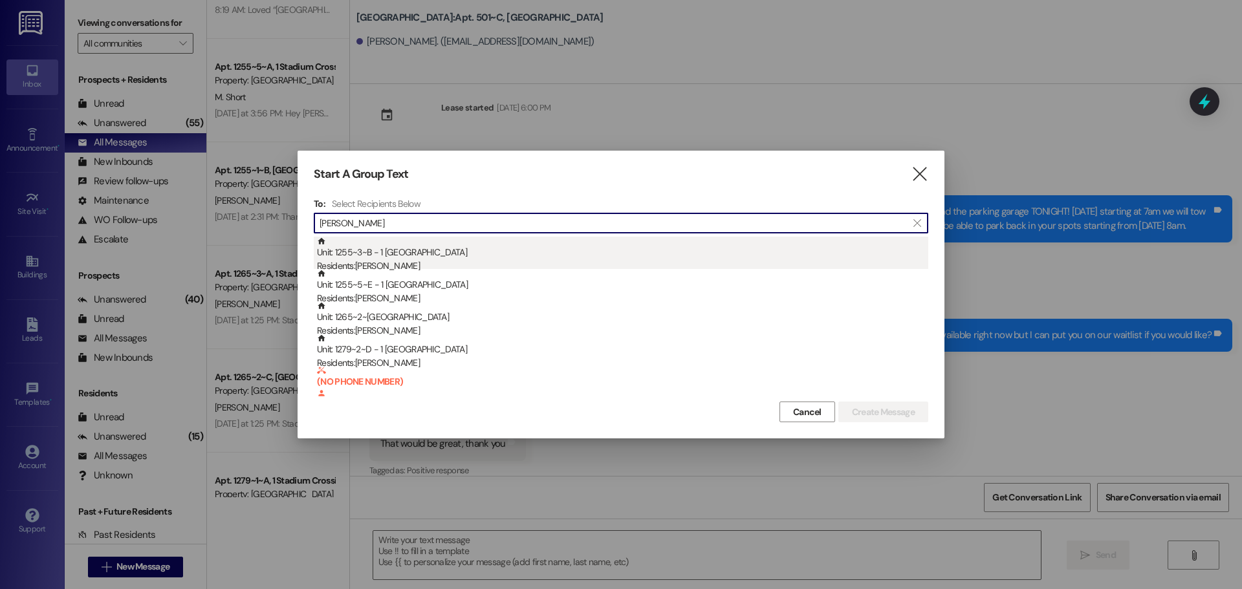
type input "[PERSON_NAME]"
click at [411, 260] on div "Residents: [PERSON_NAME]" at bounding box center [622, 266] width 611 height 14
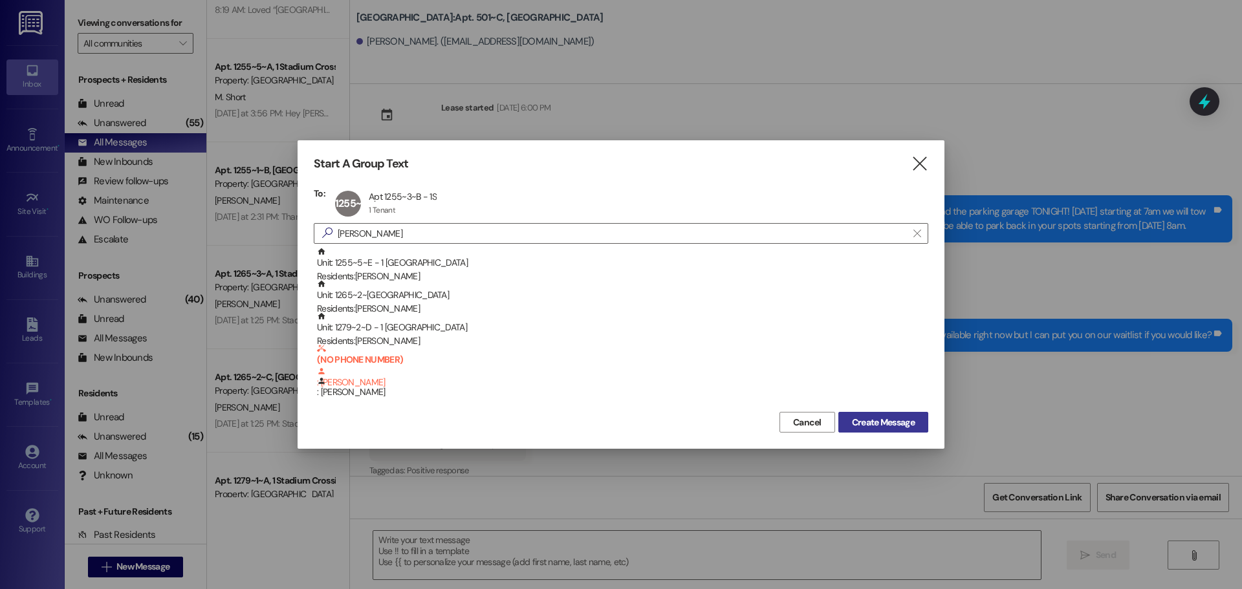
click at [886, 421] on span "Create Message" at bounding box center [883, 423] width 63 height 14
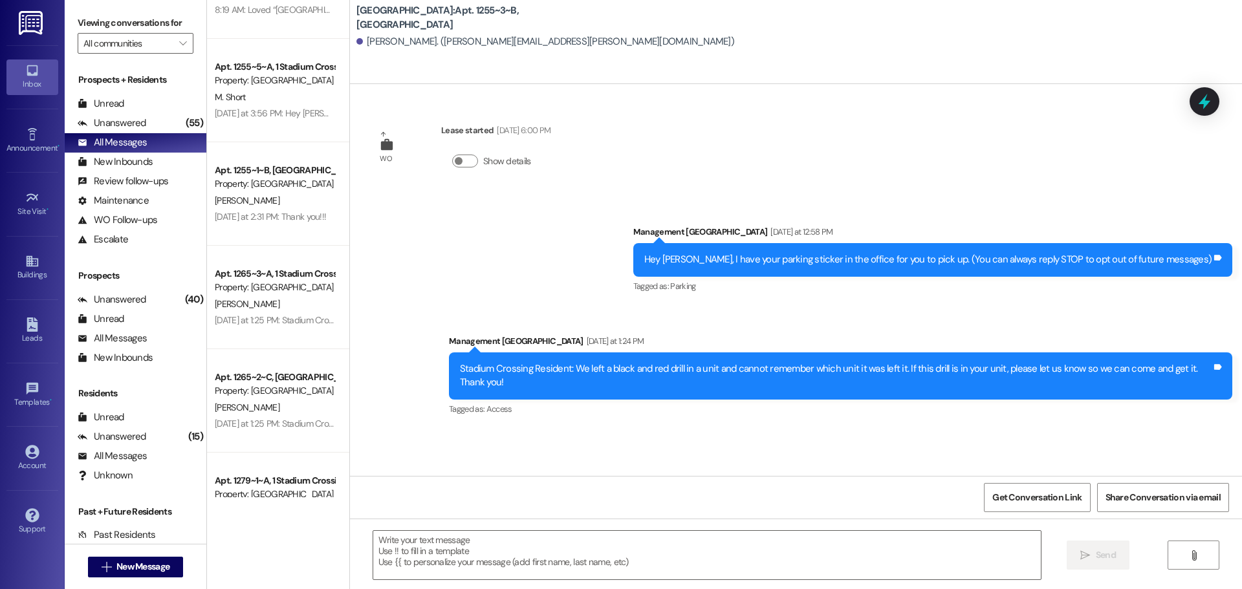
scroll to position [0, 0]
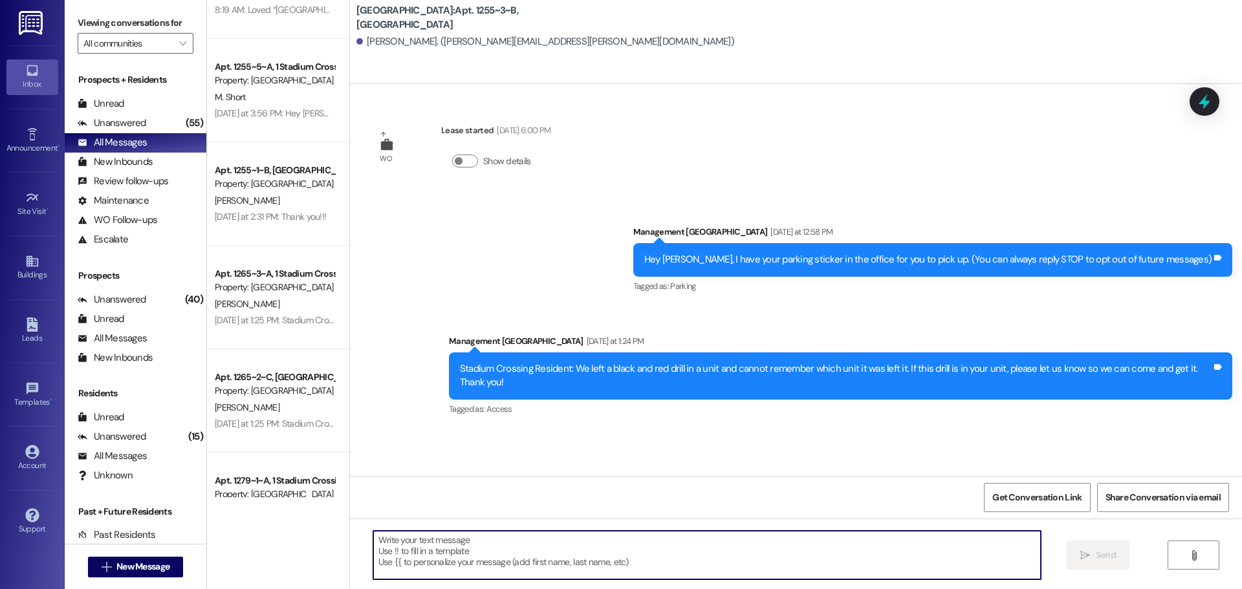
click at [557, 547] on textarea at bounding box center [707, 555] width 668 height 49
paste textarea "We have your parking sticker in the office. Could you please come pick it up wh…"
type textarea "Hey [PERSON_NAME]! We have your parking sticker in the office. Could you please…"
click at [142, 570] on span "New Message" at bounding box center [142, 567] width 53 height 14
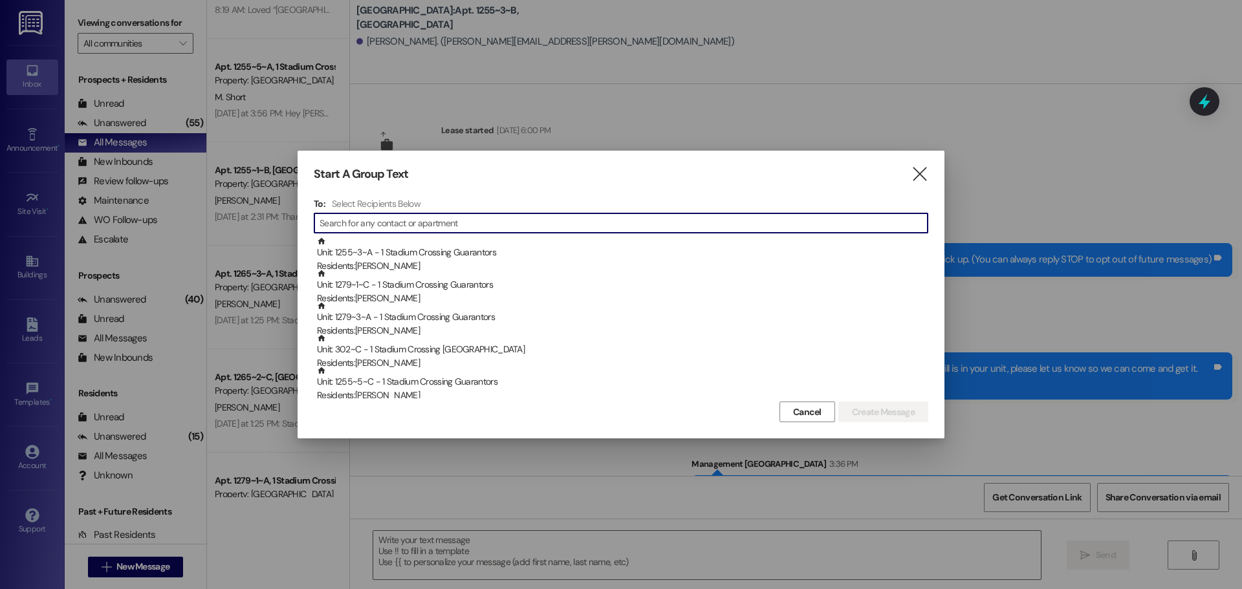
click at [428, 222] on input at bounding box center [624, 223] width 608 height 18
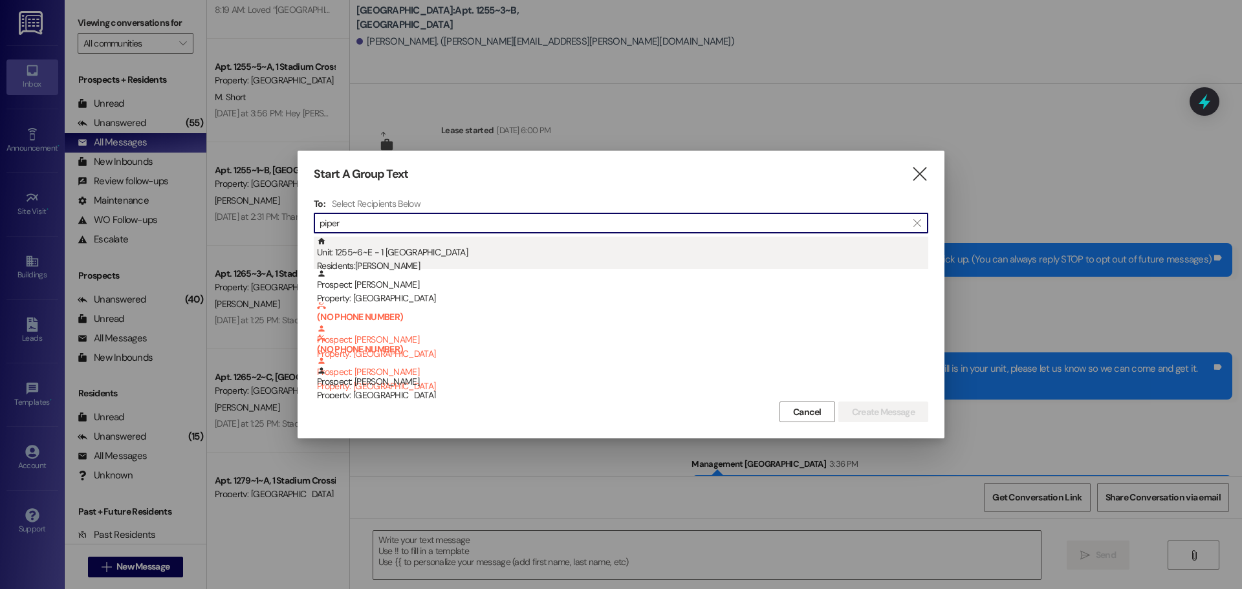
type input "piper"
click at [387, 259] on div "Residents: [PERSON_NAME]" at bounding box center [622, 266] width 611 height 14
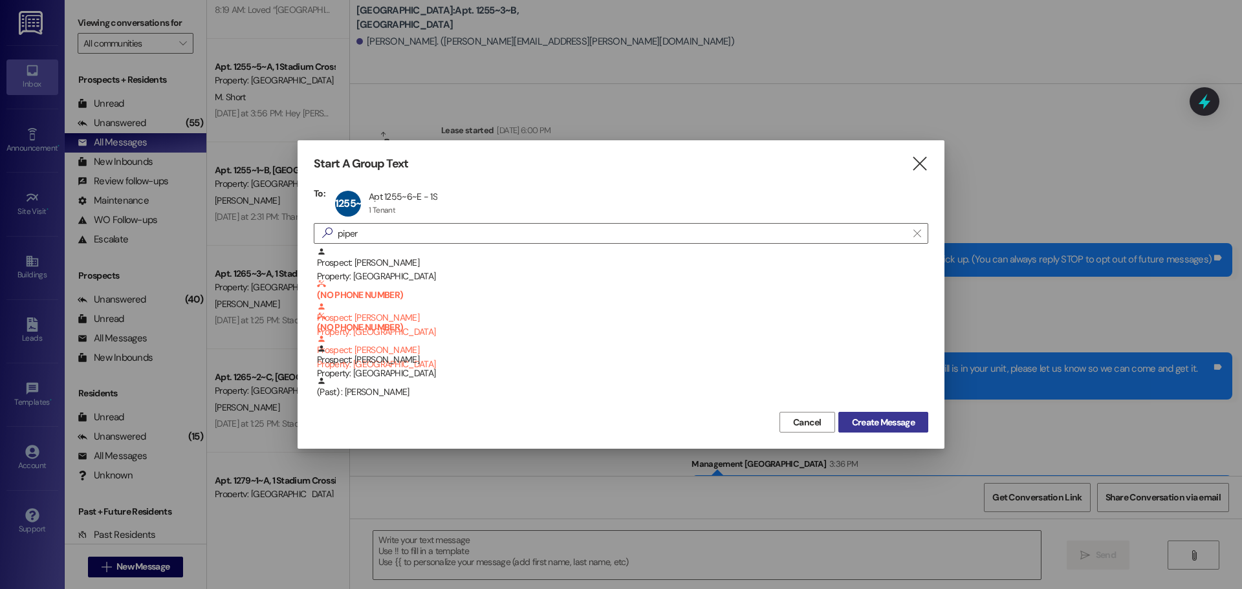
click at [897, 421] on span "Create Message" at bounding box center [883, 423] width 63 height 14
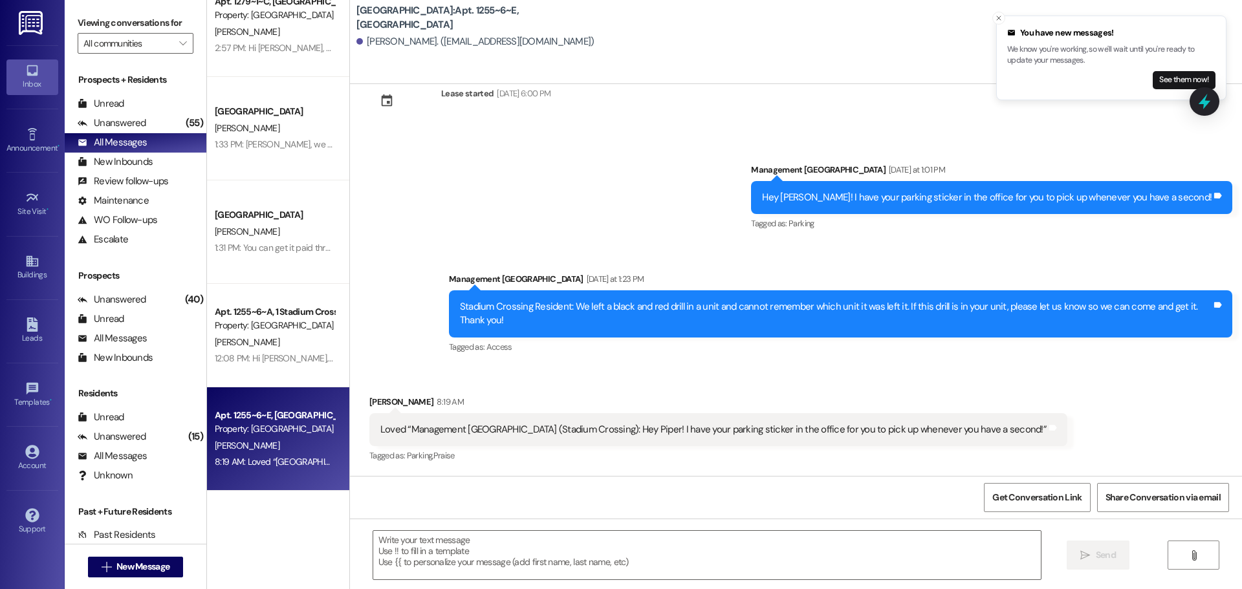
scroll to position [129, 0]
click at [470, 551] on textarea at bounding box center [707, 555] width 668 height 49
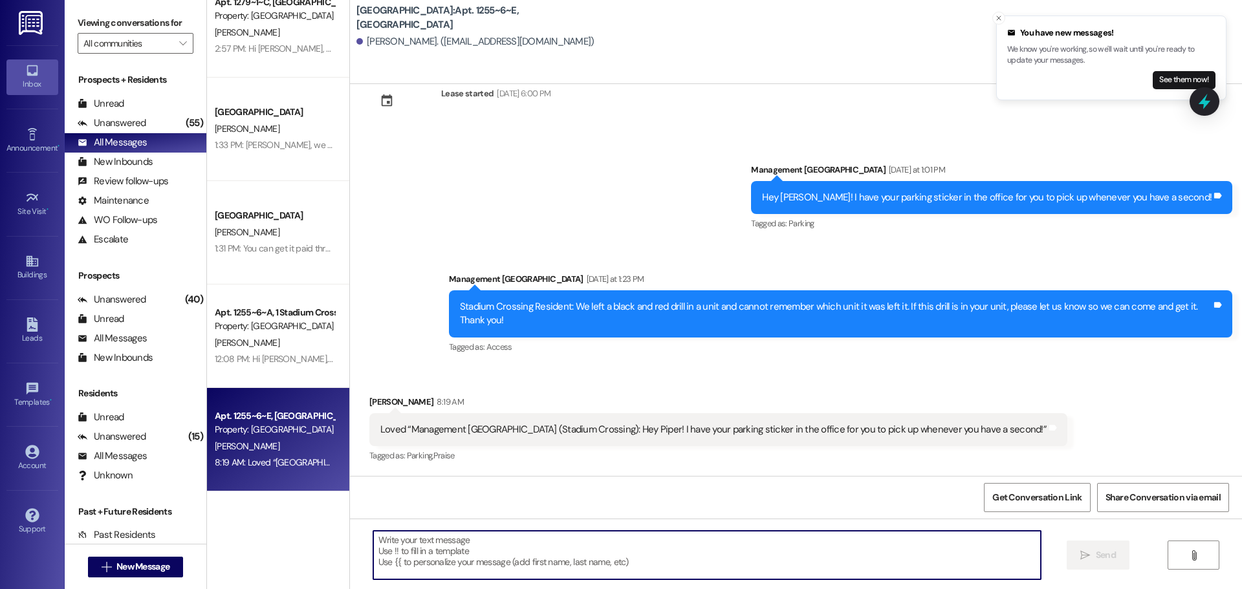
paste textarea "We have your parking sticker in the office. Could you please come pick it up wh…"
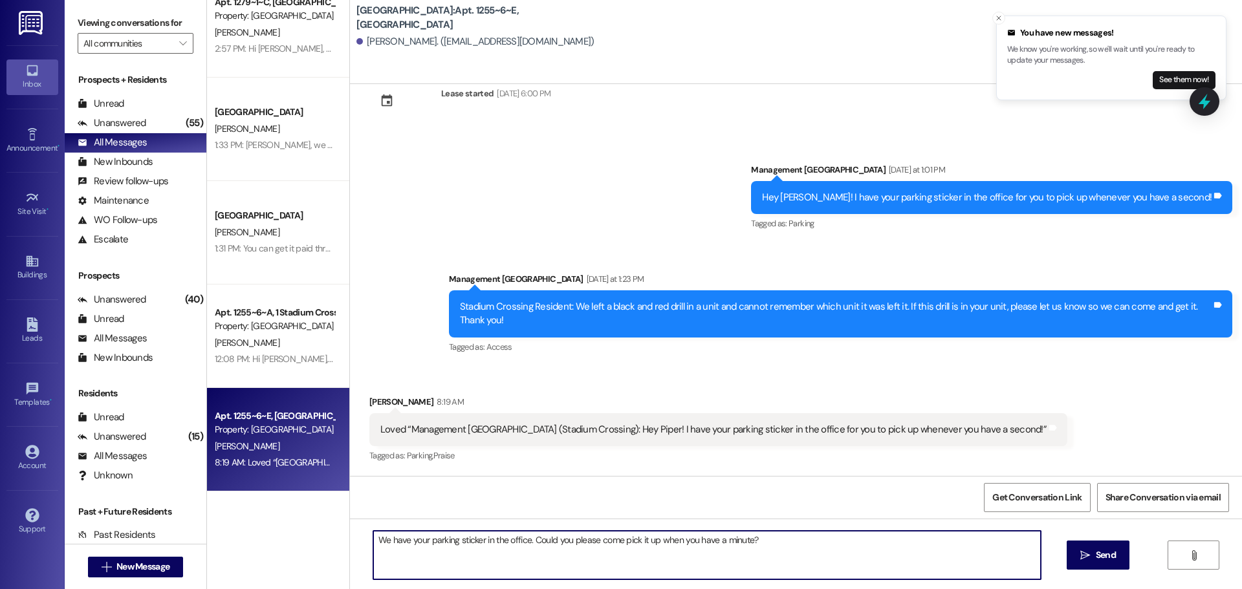
click at [373, 542] on textarea "We have your parking sticker in the office. Could you please come pick it up wh…" at bounding box center [707, 555] width 668 height 49
type textarea "Hey [PERSON_NAME]! We have your parking sticker in the office. Could you please…"
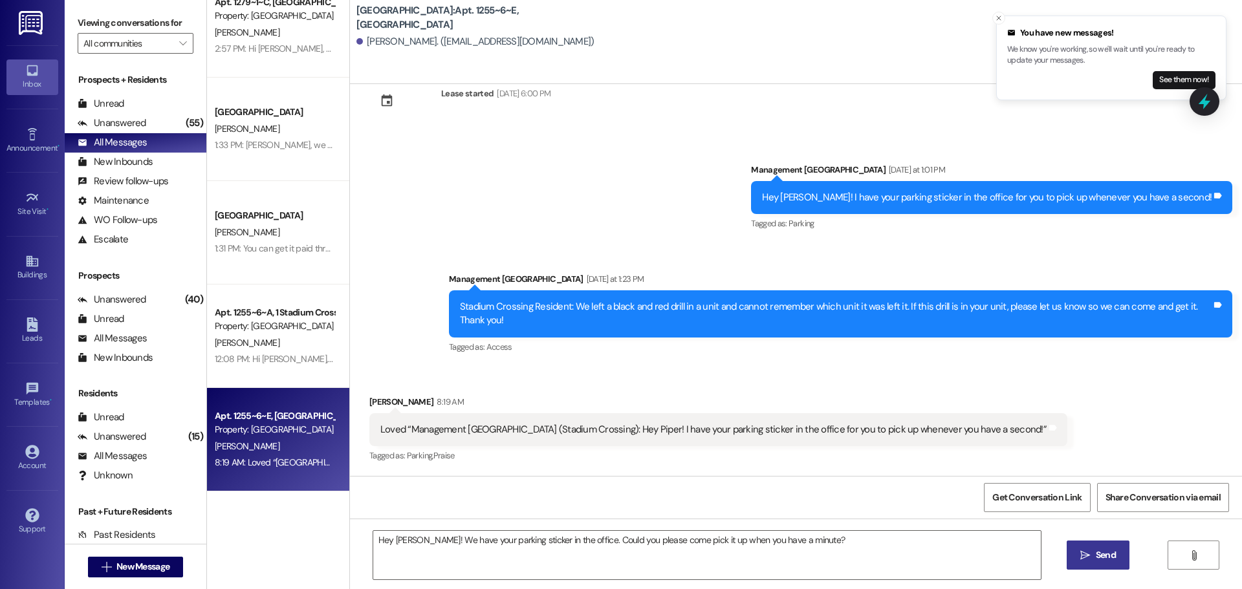
click at [1106, 553] on span "Send" at bounding box center [1106, 556] width 20 height 14
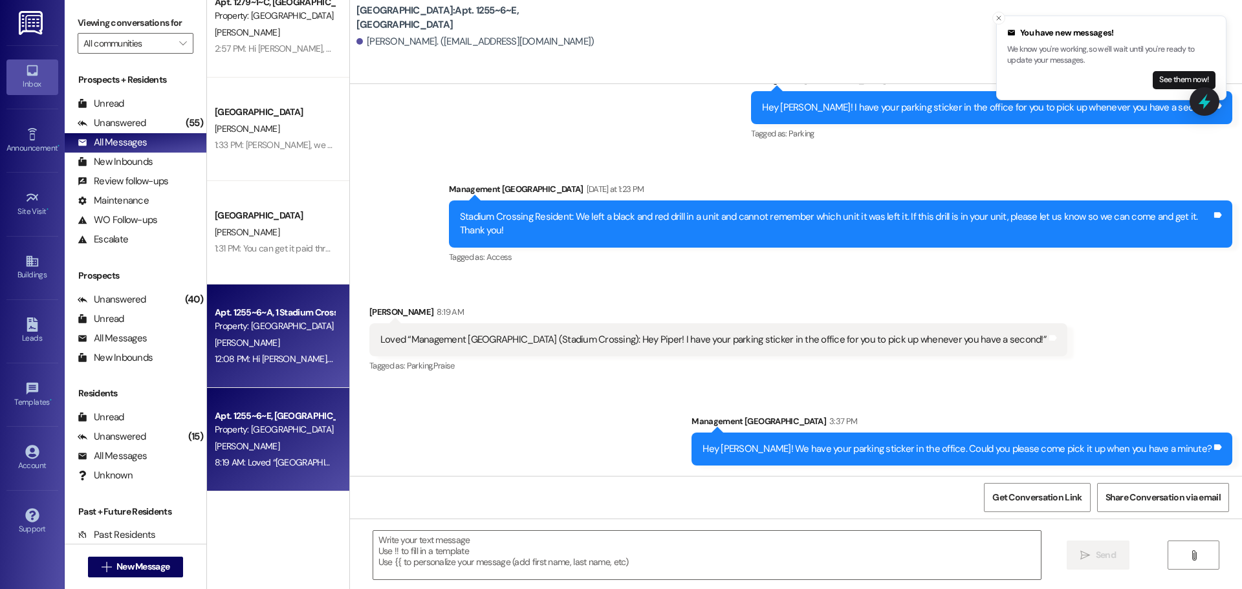
click at [269, 353] on div "12:08 PM: Hi [PERSON_NAME], I just spoke with the manager and she just let me k…" at bounding box center [677, 359] width 924 height 12
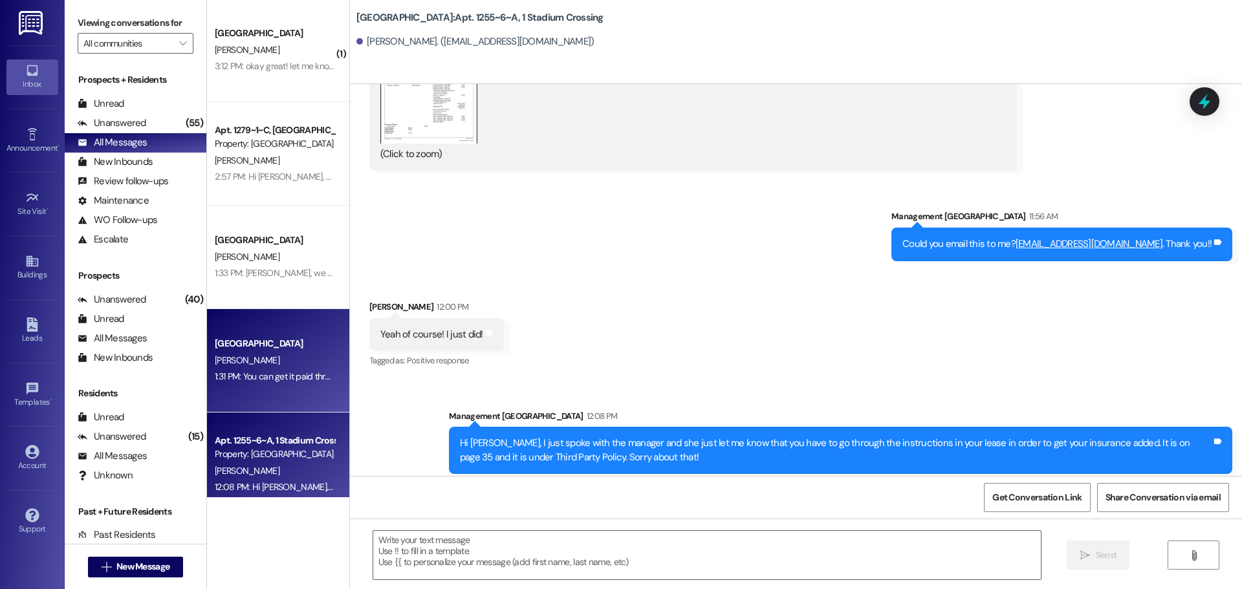
scroll to position [0, 0]
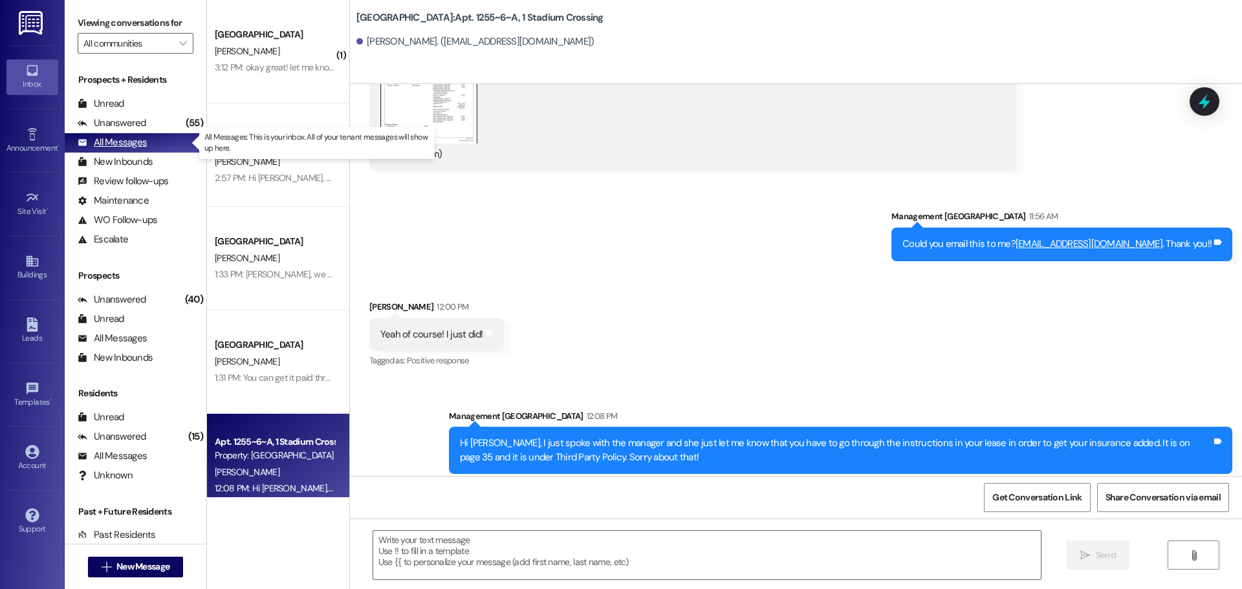
click at [115, 136] on div "All Messages" at bounding box center [112, 143] width 69 height 14
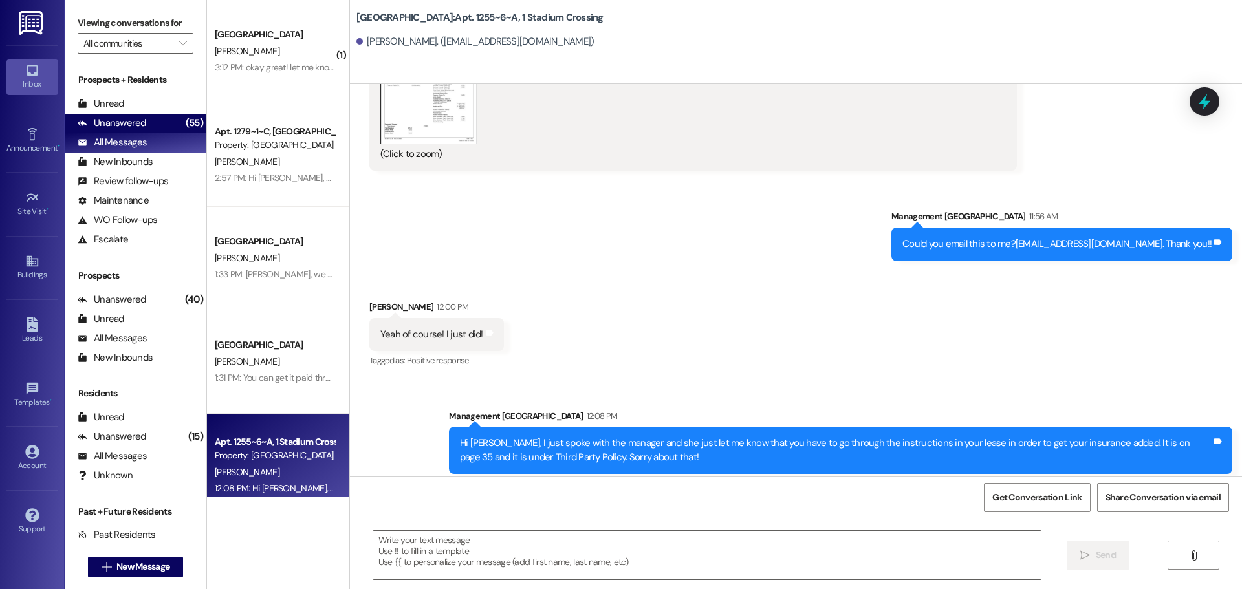
click at [123, 123] on div "Unanswered" at bounding box center [112, 123] width 69 height 14
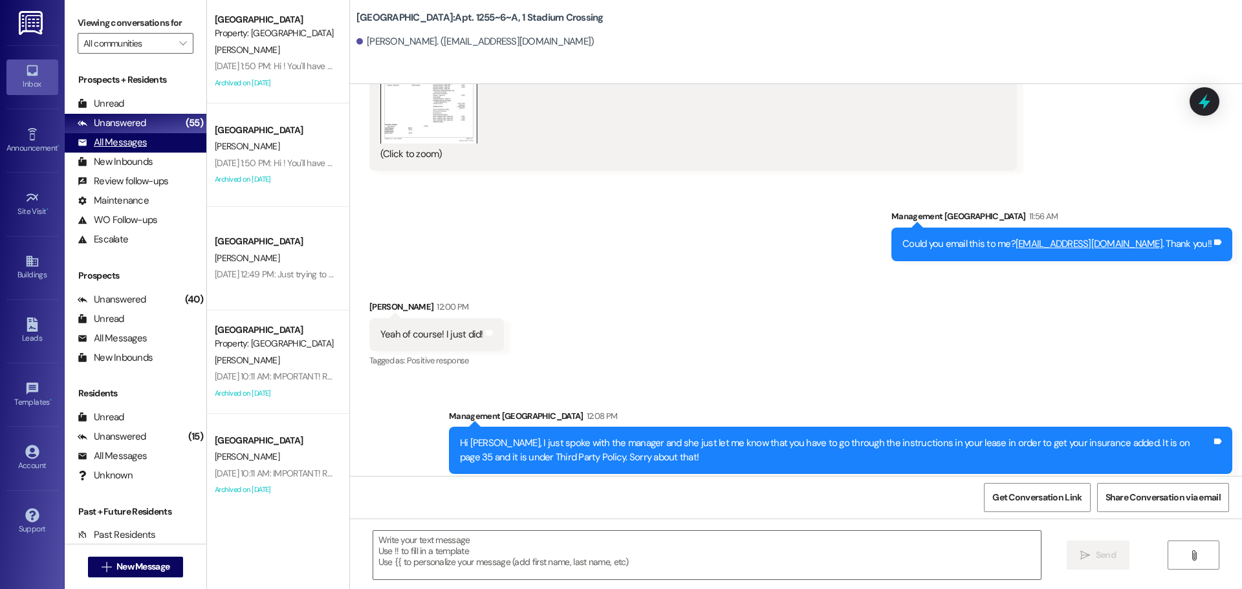
click at [137, 145] on div "All Messages" at bounding box center [112, 143] width 69 height 14
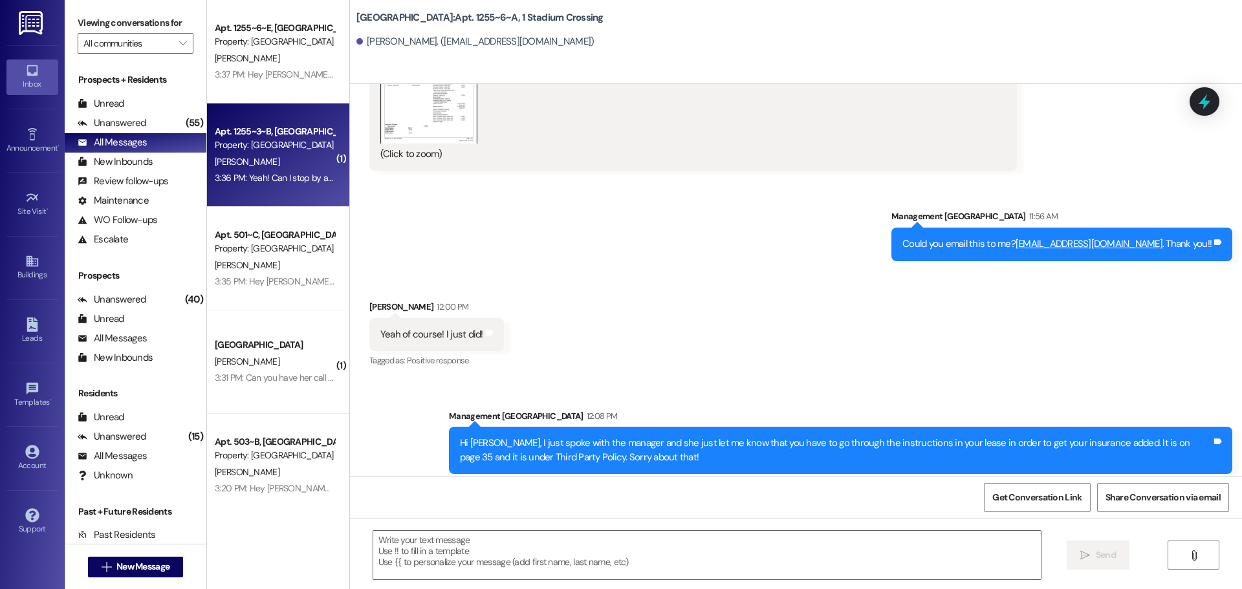
click at [309, 165] on div "[PERSON_NAME]" at bounding box center [274, 162] width 122 height 16
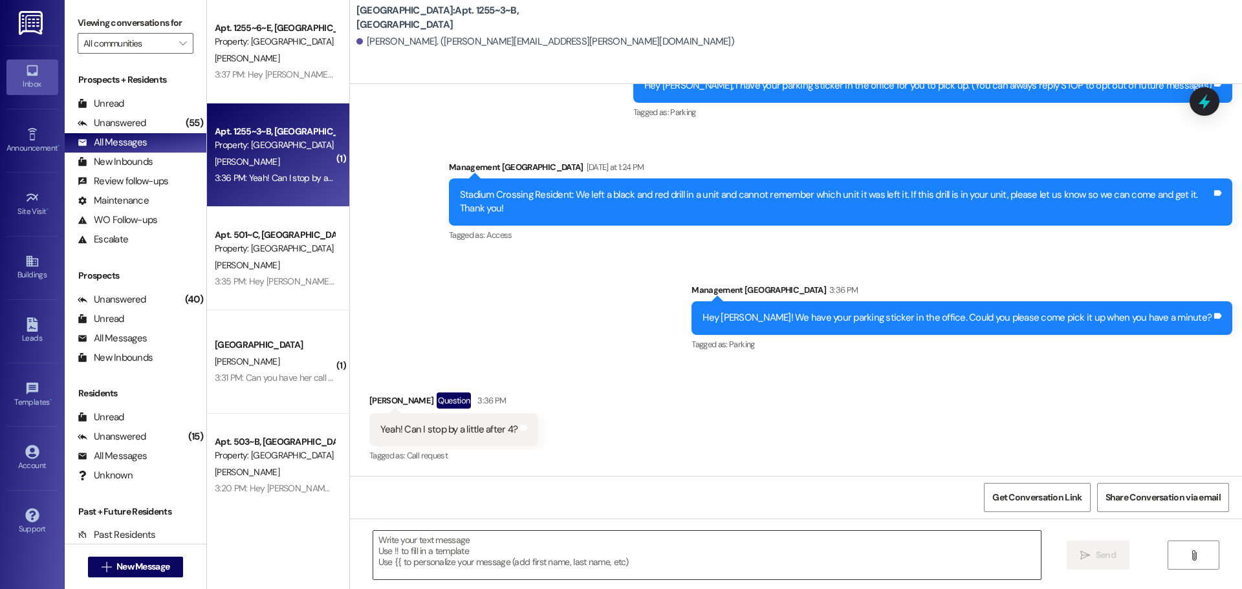
click at [567, 543] on textarea at bounding box center [707, 555] width 668 height 49
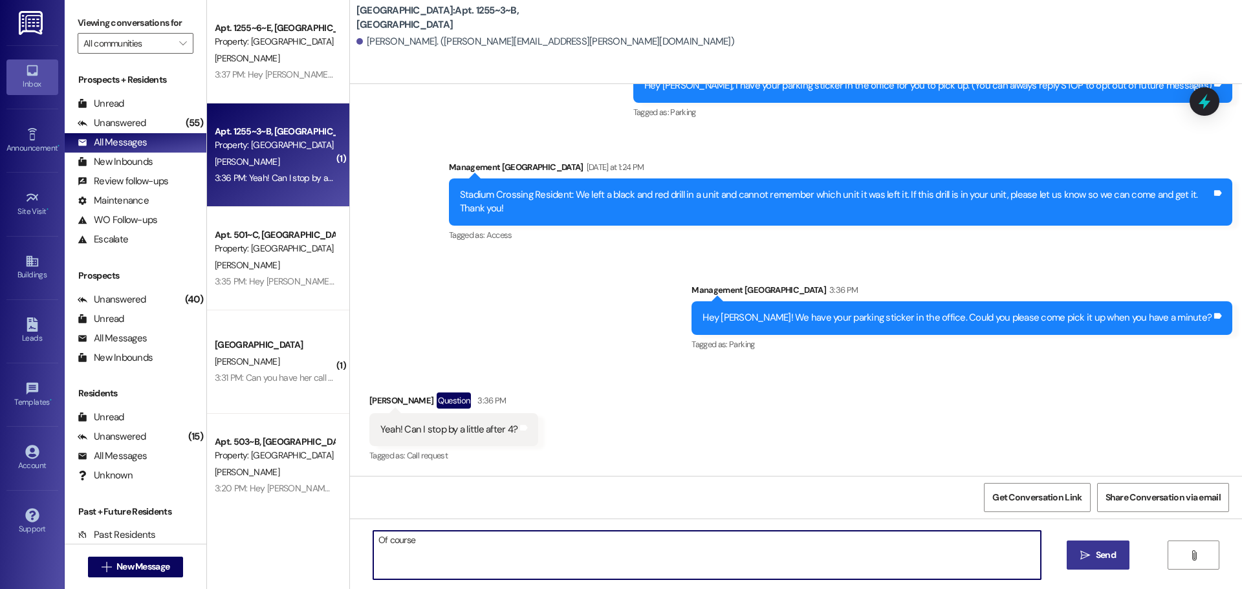
type textarea "Of course!"
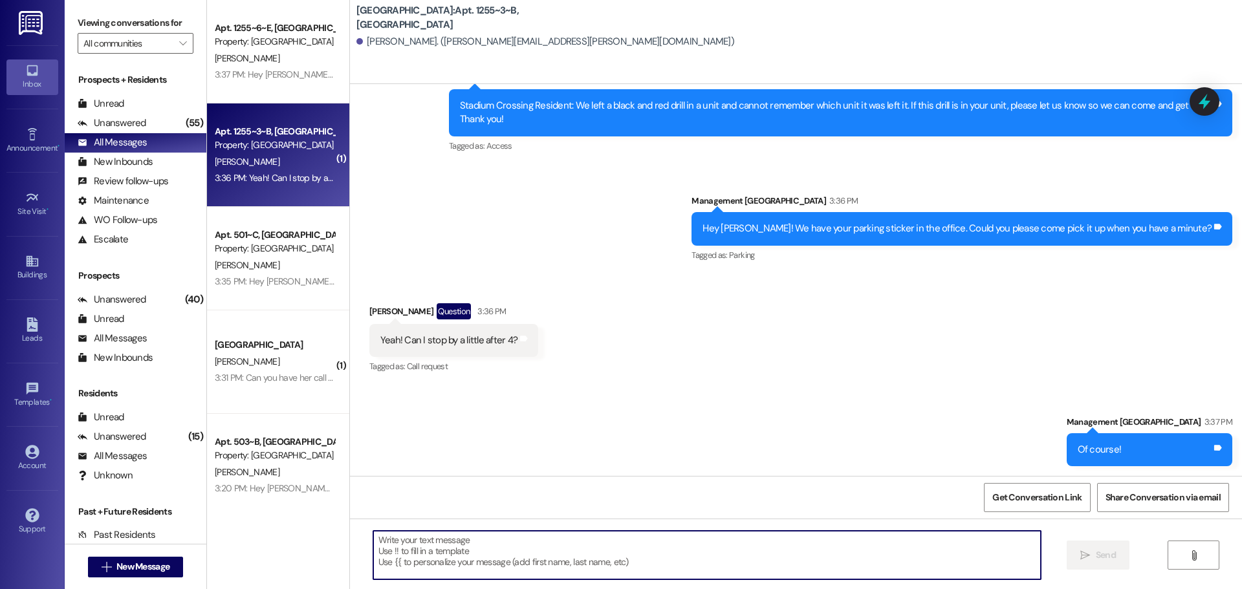
scroll to position [264, 0]
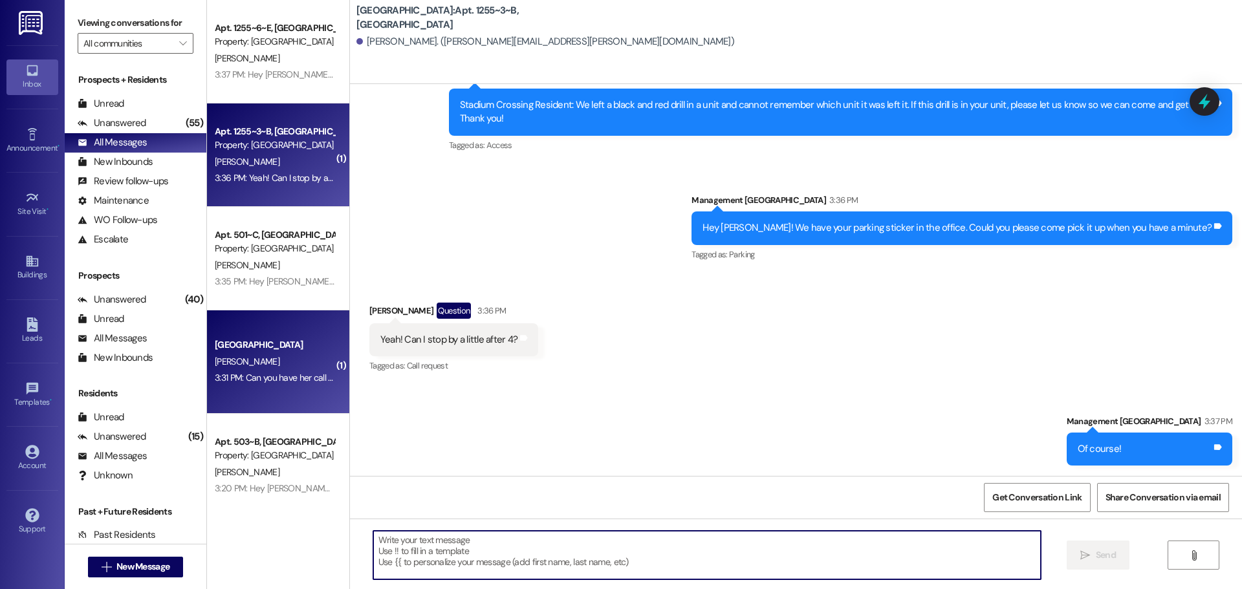
click at [257, 340] on div "[GEOGRAPHIC_DATA]" at bounding box center [275, 345] width 120 height 14
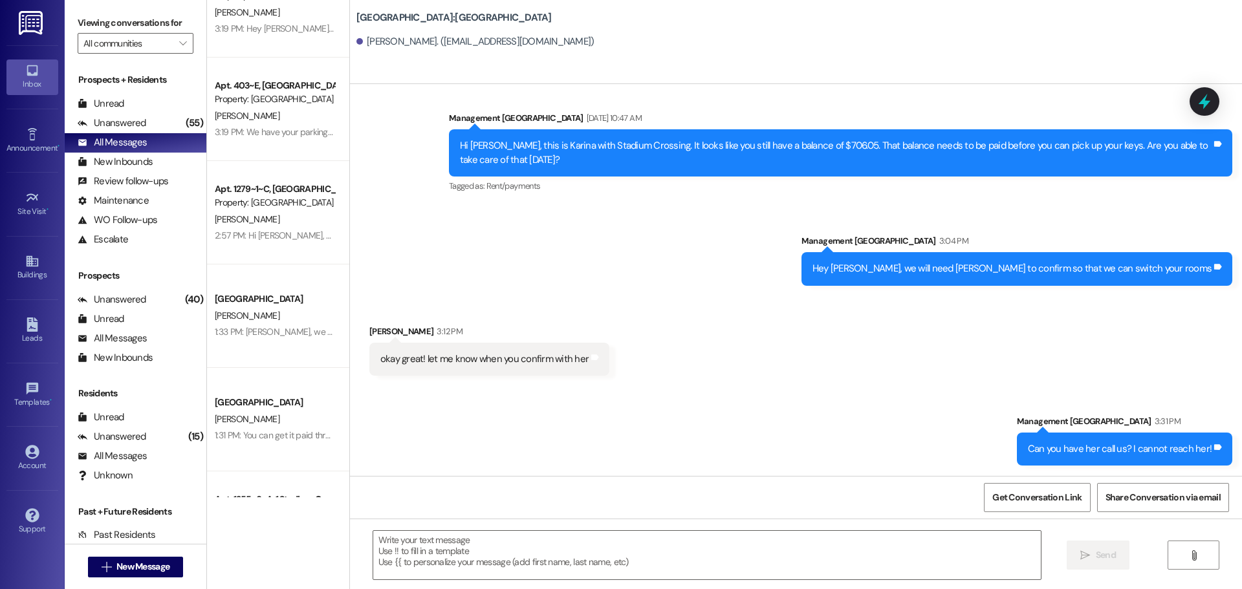
scroll to position [582, 0]
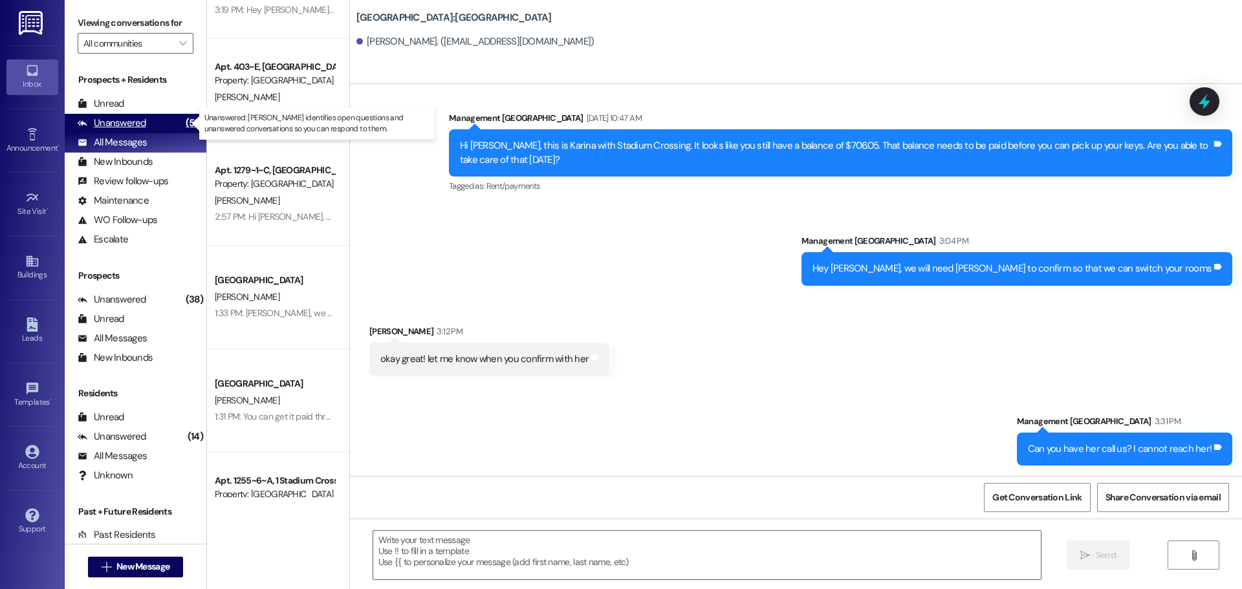
click at [110, 127] on div "Unanswered" at bounding box center [112, 123] width 69 height 14
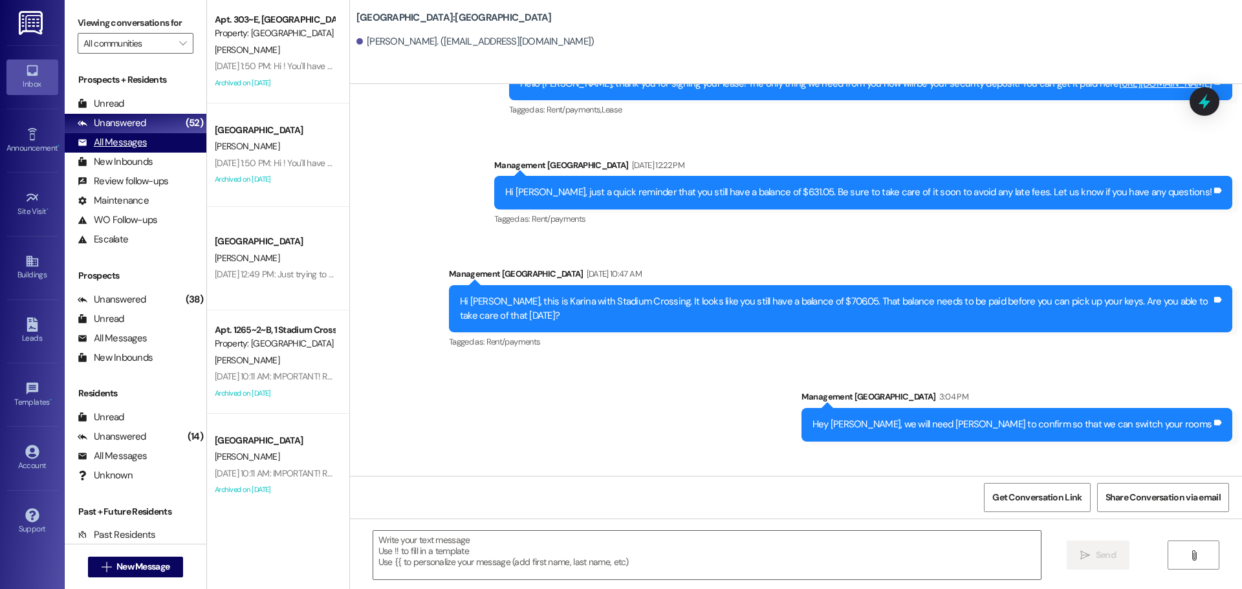
scroll to position [1164, 0]
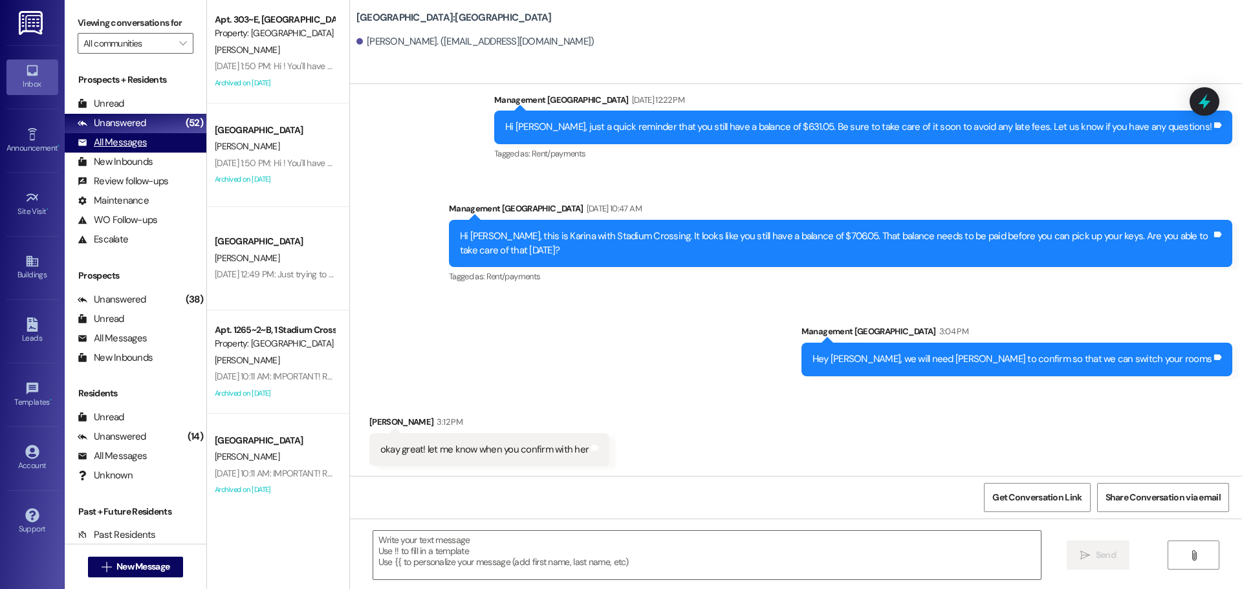
click at [136, 142] on div "All Messages" at bounding box center [112, 143] width 69 height 14
